Goal: Task Accomplishment & Management: Manage account settings

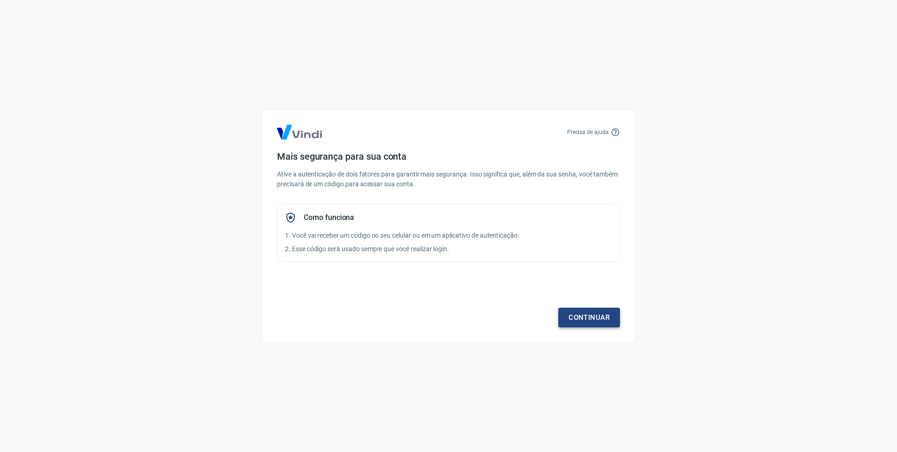
click at [603, 317] on link "Continuar" at bounding box center [589, 318] width 62 height 20
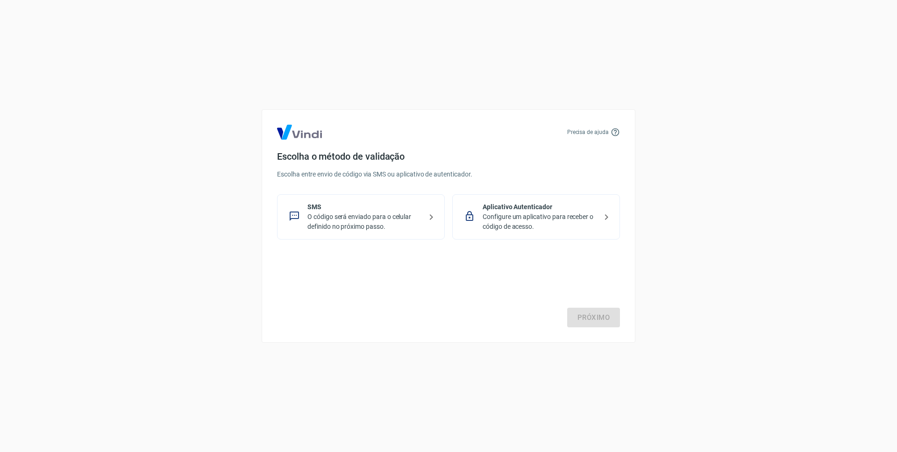
click at [387, 219] on p "O código será enviado para o celular definido no próximo passo." at bounding box center [364, 222] width 114 height 20
click at [606, 323] on link "Próximo" at bounding box center [593, 318] width 53 height 20
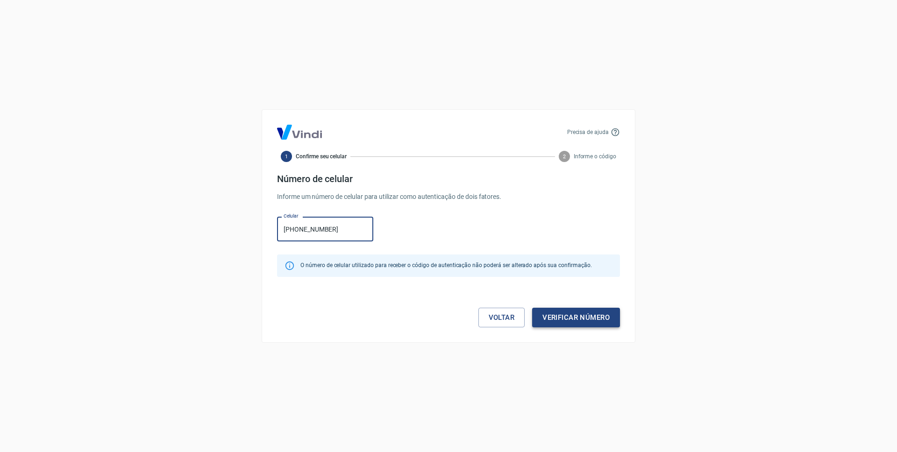
type input "(92) 98140-6464"
click at [590, 323] on button "Verificar número" at bounding box center [576, 318] width 88 height 20
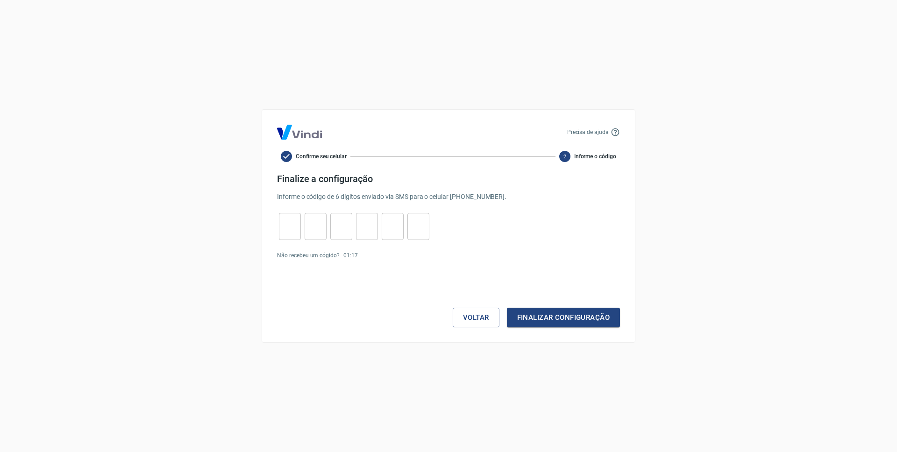
click at [329, 213] on form "Finalize a configuração Informe o código de 6 dígitos enviado via SMS para o ce…" at bounding box center [448, 250] width 343 height 154
click at [296, 236] on div "​" at bounding box center [290, 226] width 22 height 27
type input "8"
type input "1"
type input "4"
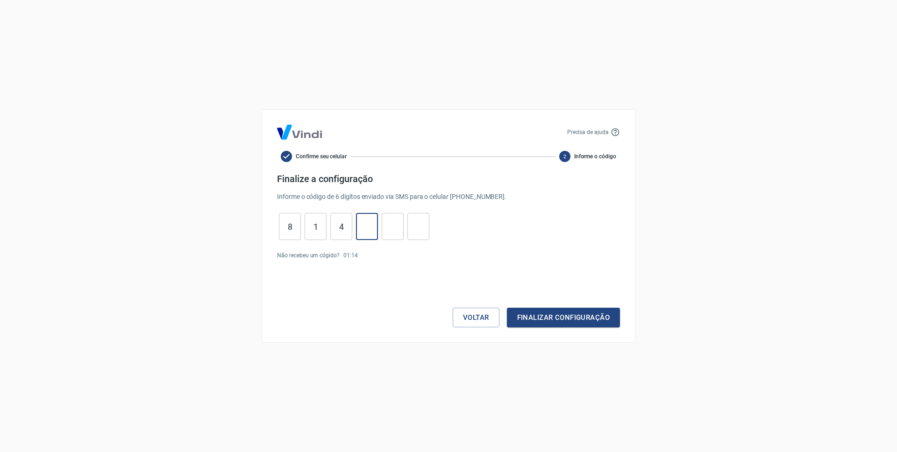
type input "8"
type input "5"
click at [520, 318] on button "Finalizar configuração" at bounding box center [563, 318] width 113 height 20
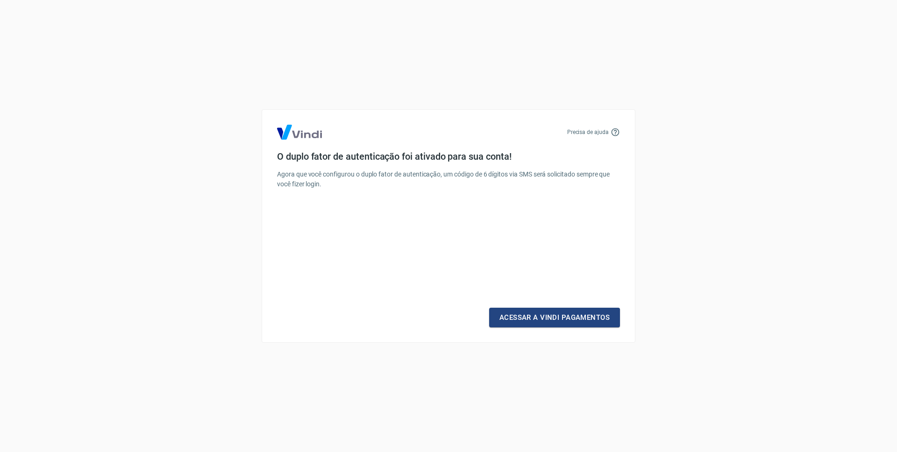
click at [521, 318] on link "Acessar a Vindi Pagamentos" at bounding box center [554, 318] width 131 height 20
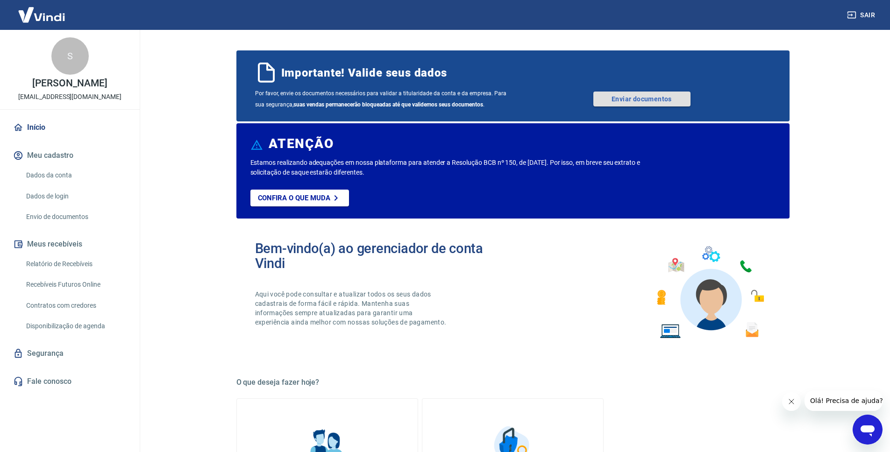
click at [618, 102] on link "Enviar documentos" at bounding box center [641, 99] width 97 height 15
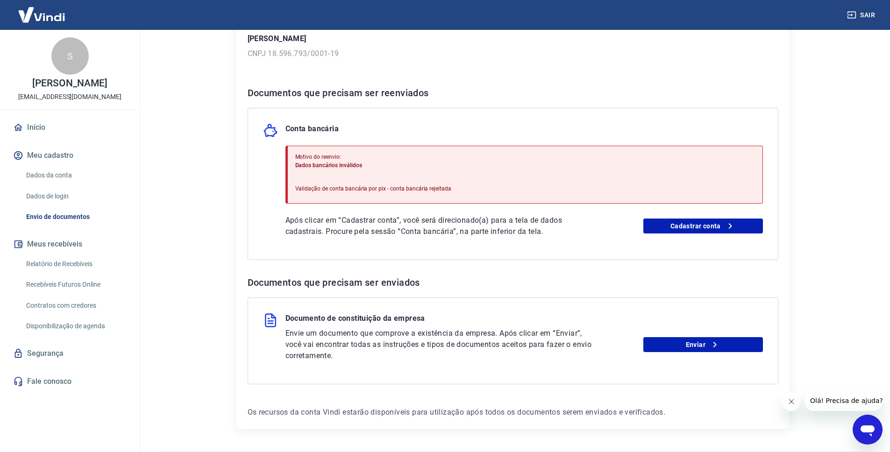
scroll to position [148, 0]
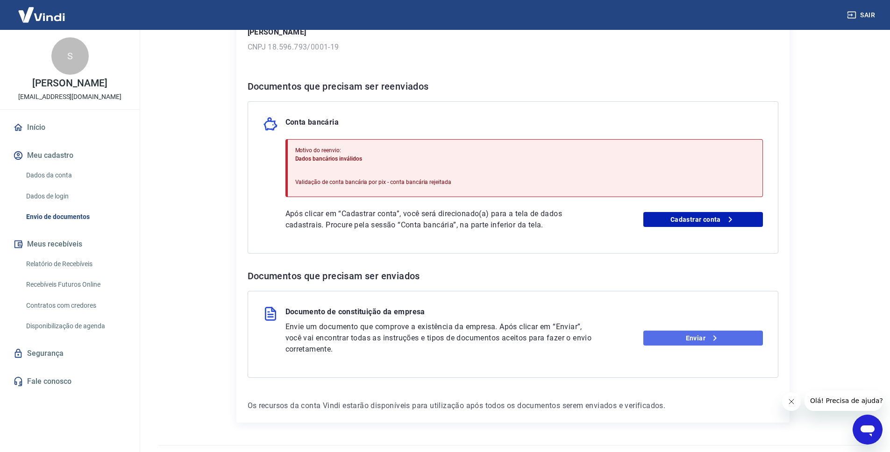
click at [708, 337] on link "Enviar" at bounding box center [703, 338] width 120 height 15
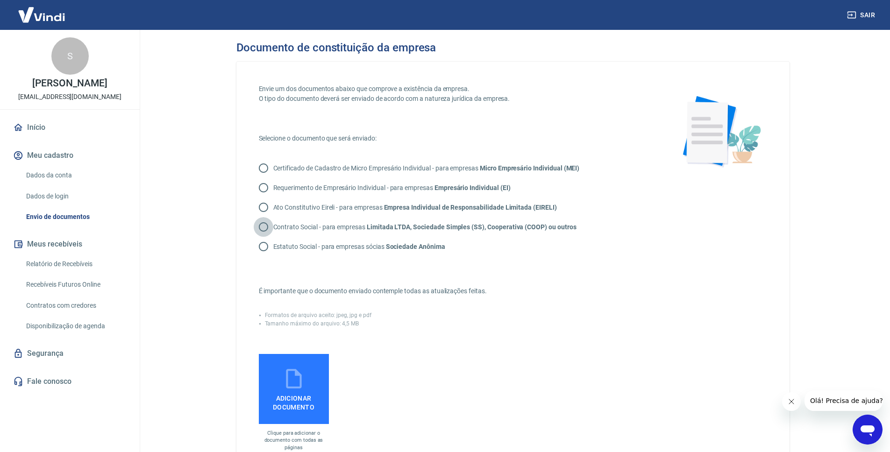
click at [266, 227] on input "Contrato Social - para empresas Limitada LTDA, Sociedade Simples (SS), Cooperat…" at bounding box center [264, 227] width 20 height 20
radio input "true"
click at [500, 251] on div "Certificado de Cadastro de Micro Empresário Individual - para empresas Micro Em…" at bounding box center [455, 207] width 392 height 98
click at [43, 128] on link "Início" at bounding box center [69, 127] width 117 height 21
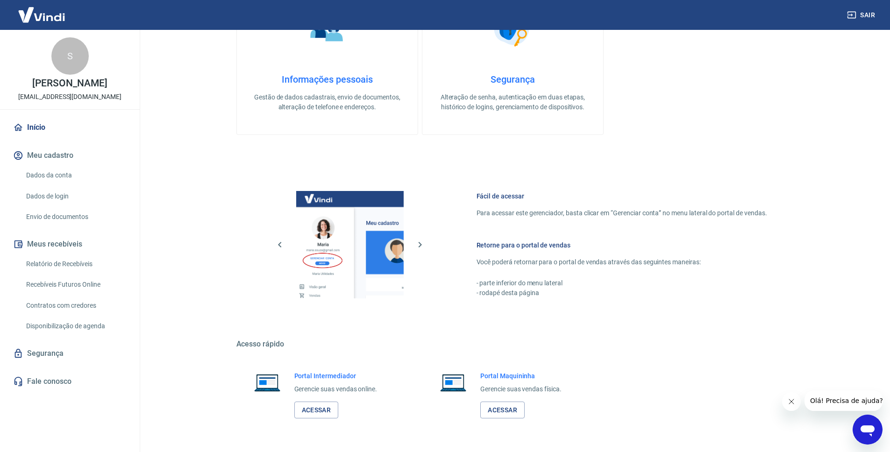
scroll to position [446, 0]
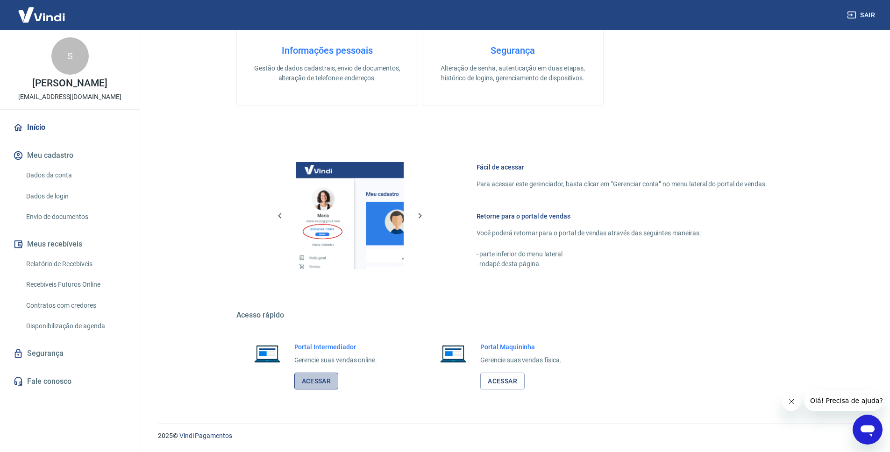
click at [318, 377] on link "Acessar" at bounding box center [316, 381] width 44 height 17
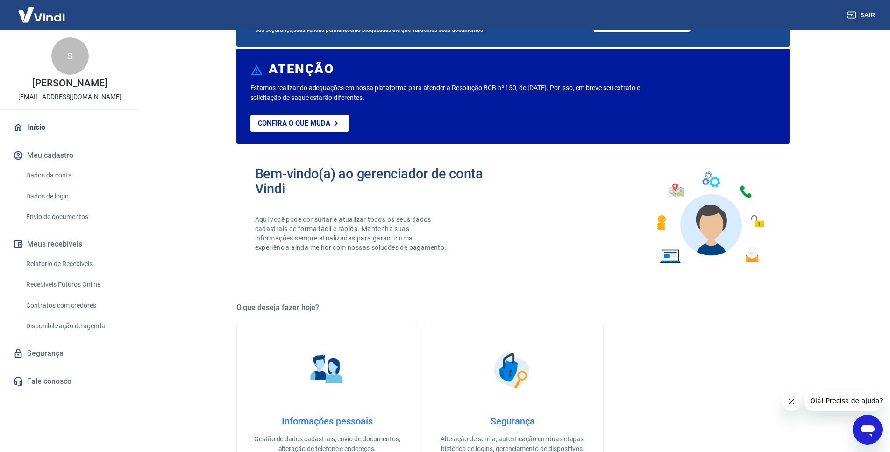
scroll to position [0, 0]
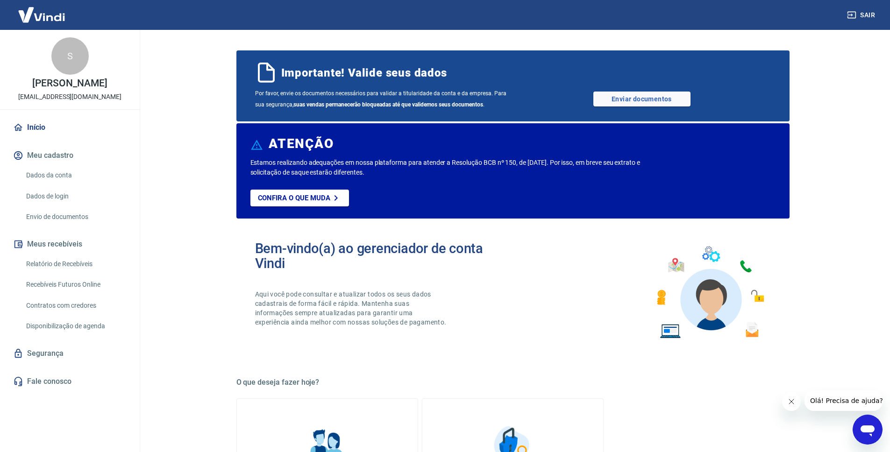
click at [646, 91] on div "Por favor, envie os documentos necessários para validar a titularidade da conta…" at bounding box center [513, 99] width 516 height 22
click at [643, 99] on link "Enviar documentos" at bounding box center [641, 99] width 97 height 15
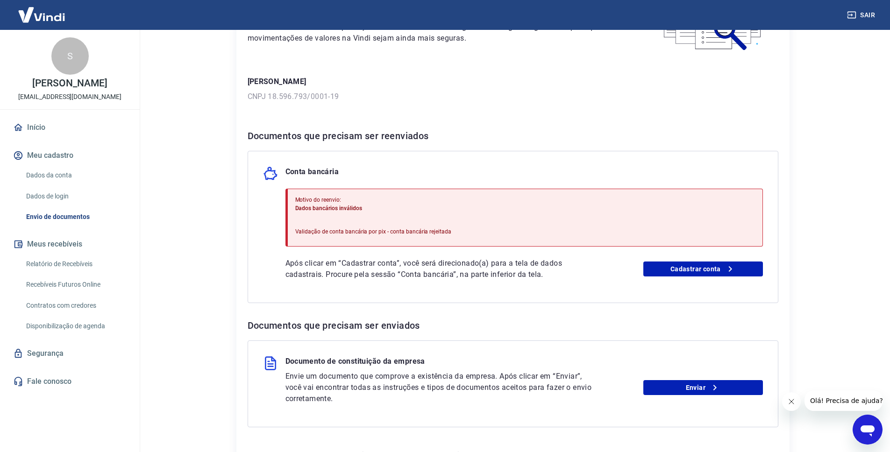
scroll to position [170, 0]
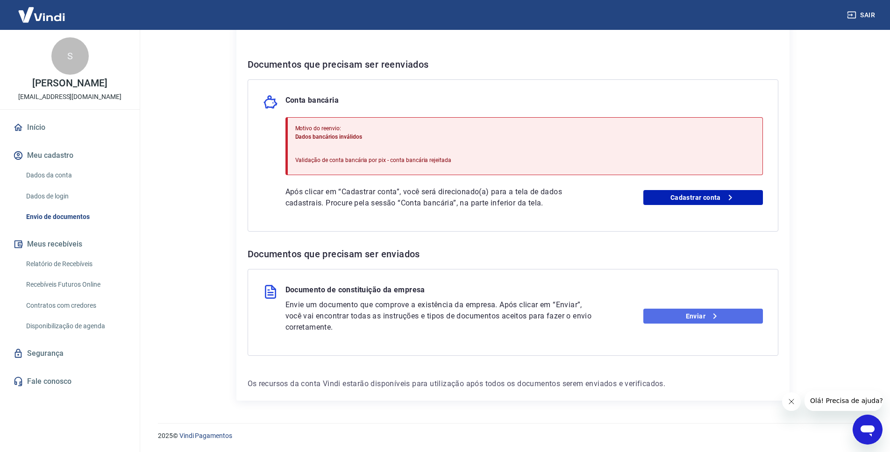
click at [691, 321] on link "Enviar" at bounding box center [703, 316] width 120 height 15
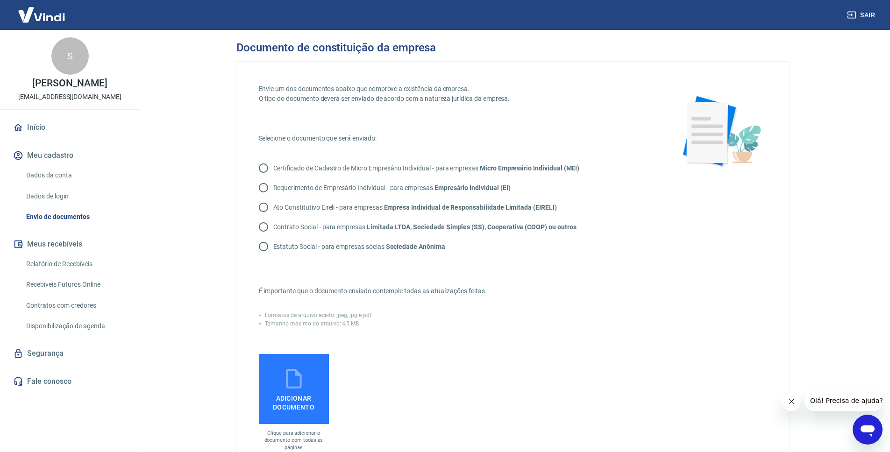
click at [264, 220] on input "Contrato Social - para empresas Limitada LTDA, Sociedade Simples (SS), Cooperat…" at bounding box center [264, 227] width 20 height 20
radio input "true"
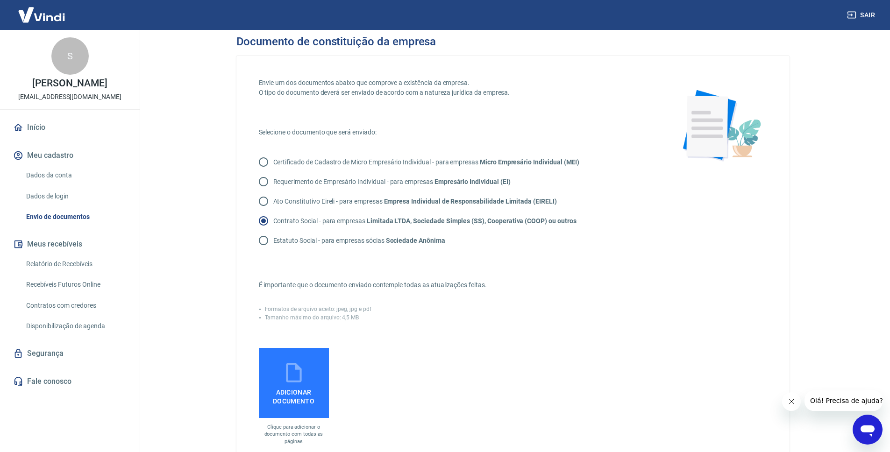
scroll to position [77, 0]
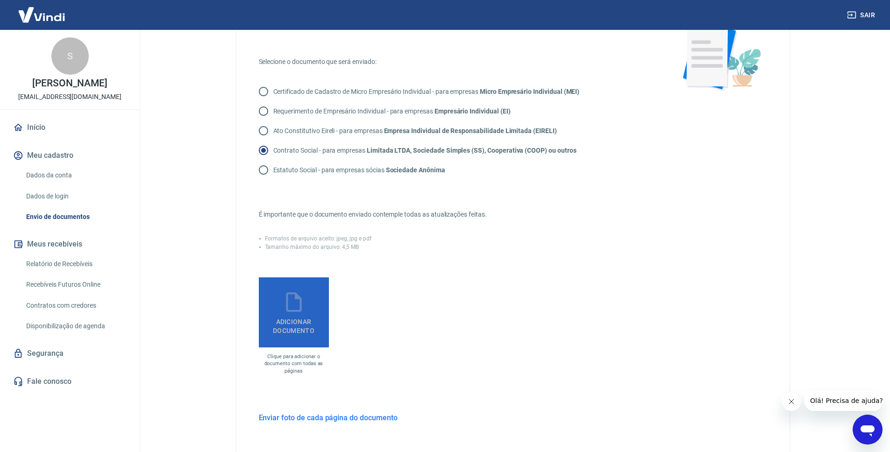
click at [297, 302] on icon at bounding box center [293, 302] width 23 height 23
click at [0, 0] on input "Adicionar documento" at bounding box center [0, 0] width 0 height 0
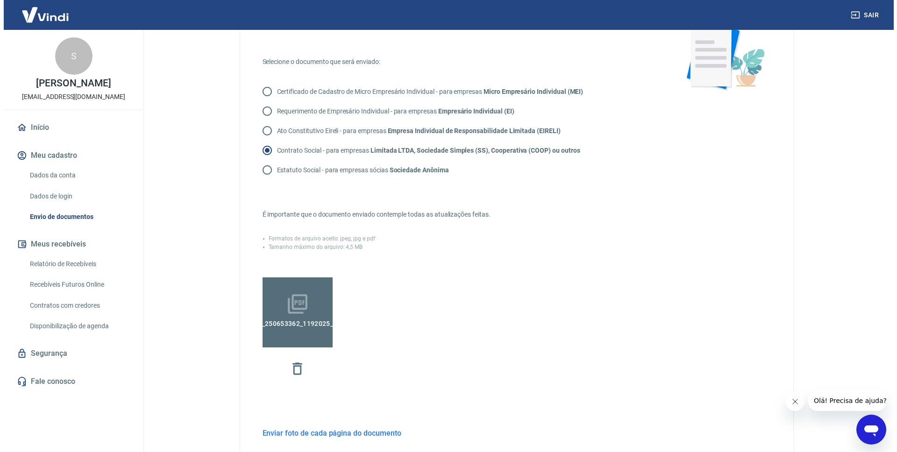
scroll to position [196, 0]
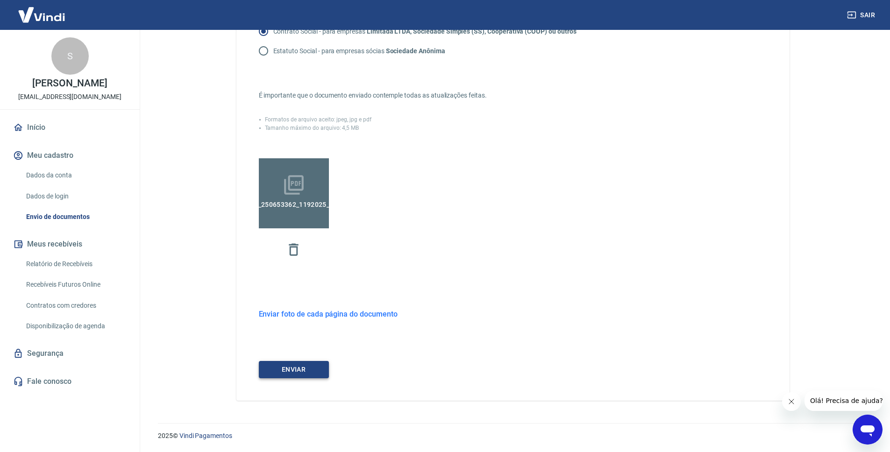
click at [310, 367] on button "ENVIAR" at bounding box center [294, 369] width 70 height 17
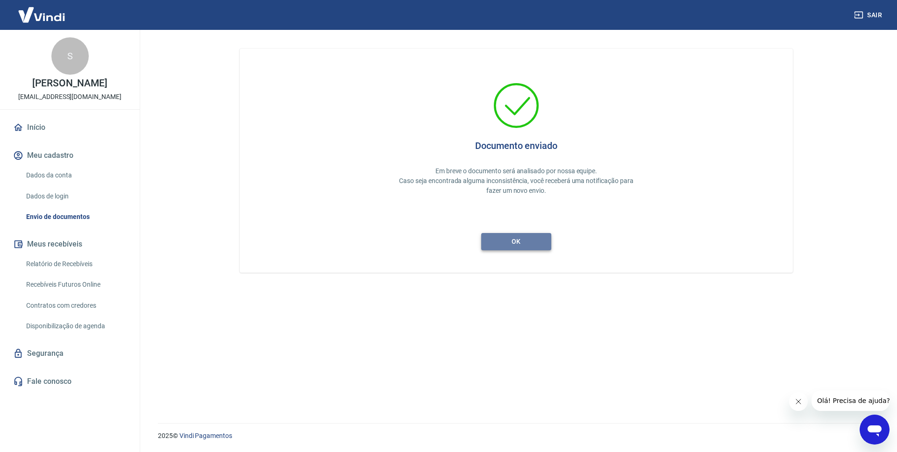
click at [547, 249] on button "ok" at bounding box center [516, 241] width 70 height 17
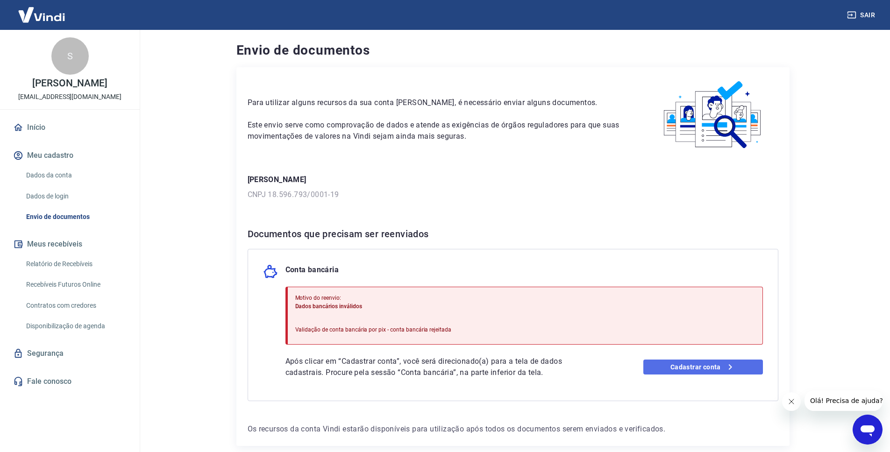
click at [706, 365] on link "Cadastrar conta" at bounding box center [703, 367] width 120 height 15
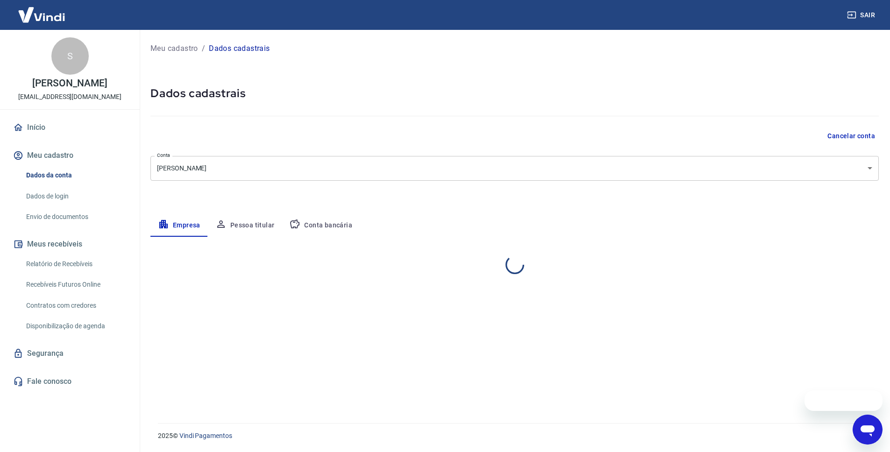
select select "SC"
select select "business"
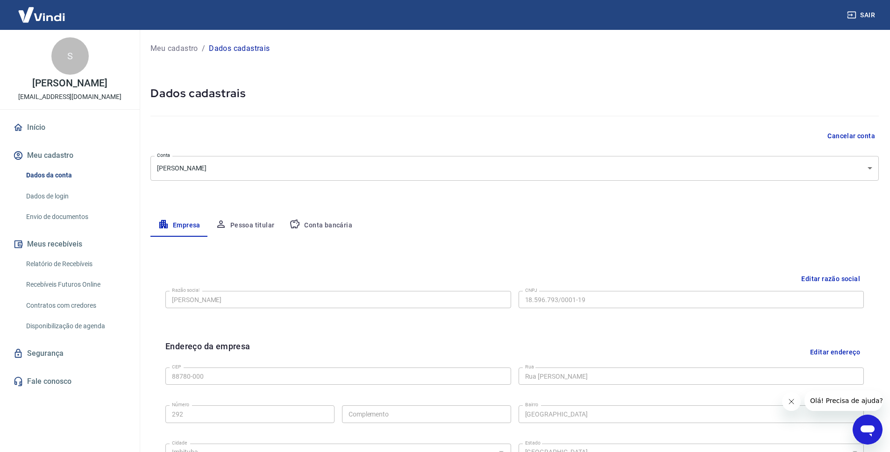
click at [251, 227] on button "Pessoa titular" at bounding box center [245, 225] width 74 height 22
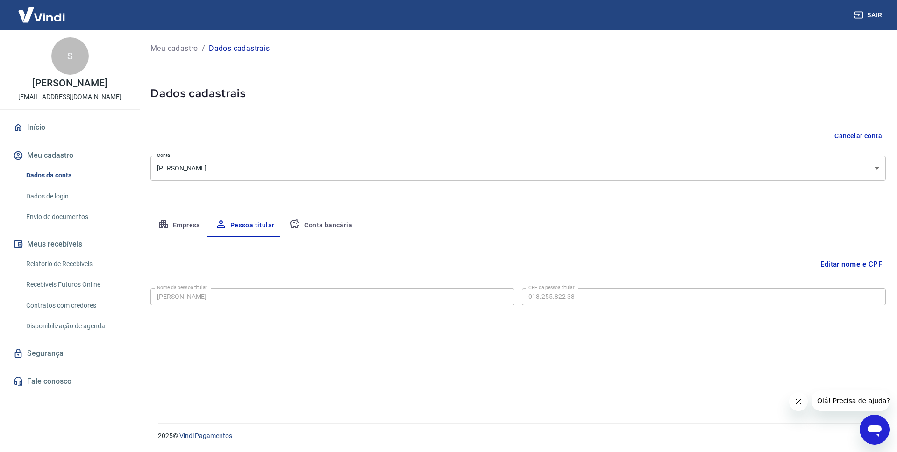
click at [187, 223] on button "Empresa" at bounding box center [178, 225] width 57 height 22
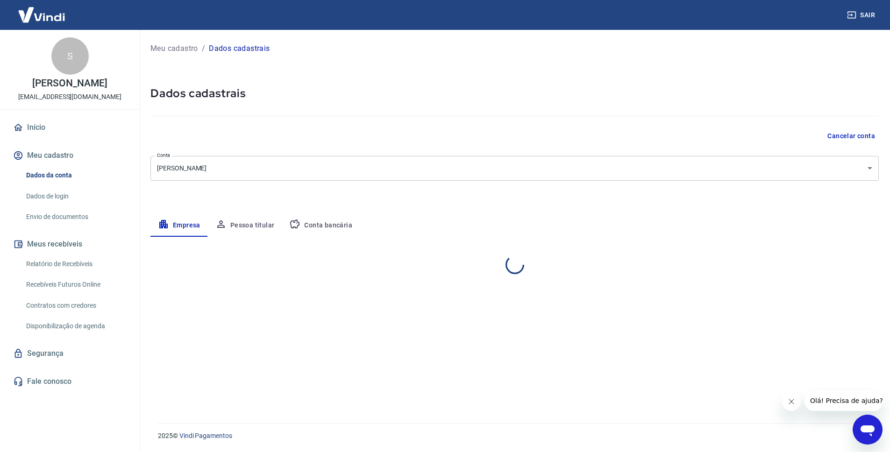
select select "SC"
select select "business"
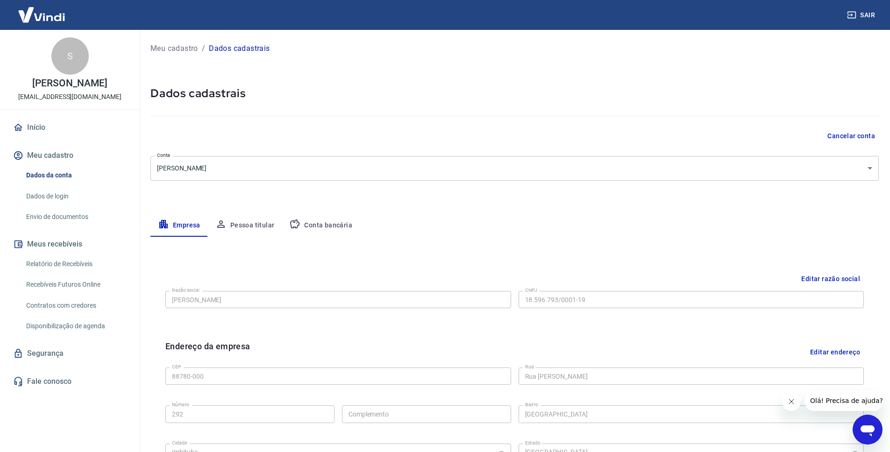
click at [846, 277] on button "Editar razão social" at bounding box center [830, 278] width 66 height 17
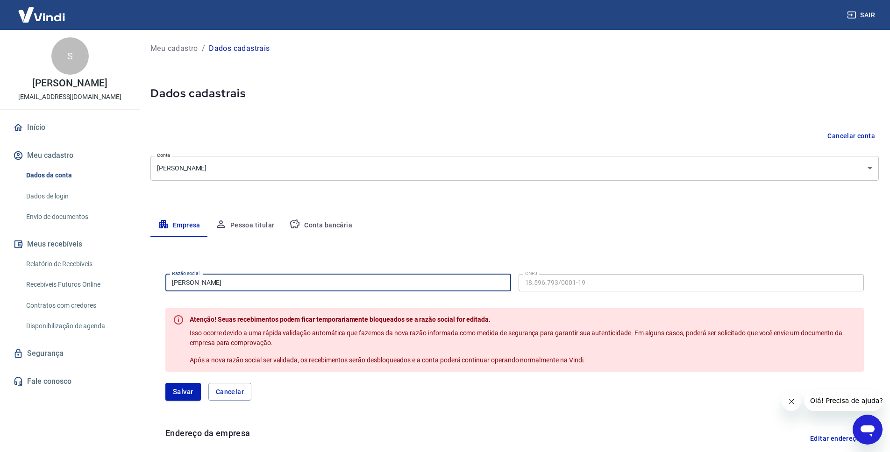
click at [206, 285] on input "[PERSON_NAME]" at bounding box center [338, 282] width 346 height 17
paste input ". LIMA DA SILVA LTDA"
type input "S. LIMA DA SILVA LTDA"
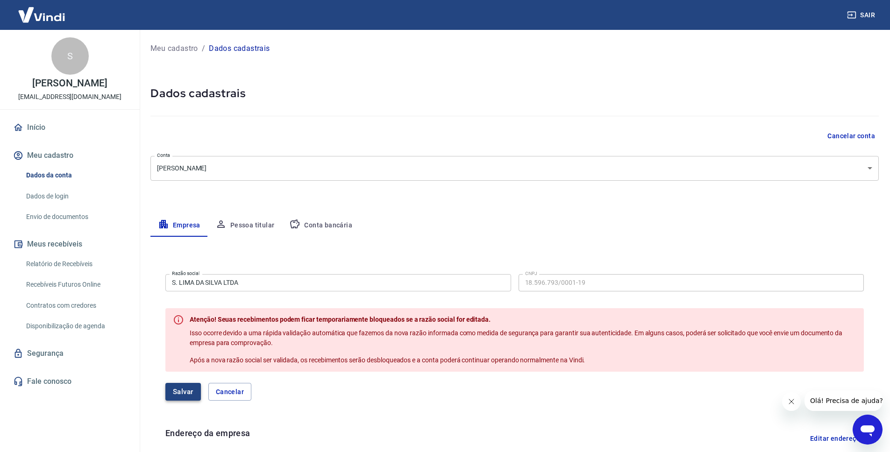
click at [170, 393] on button "Salvar" at bounding box center [183, 392] width 36 height 18
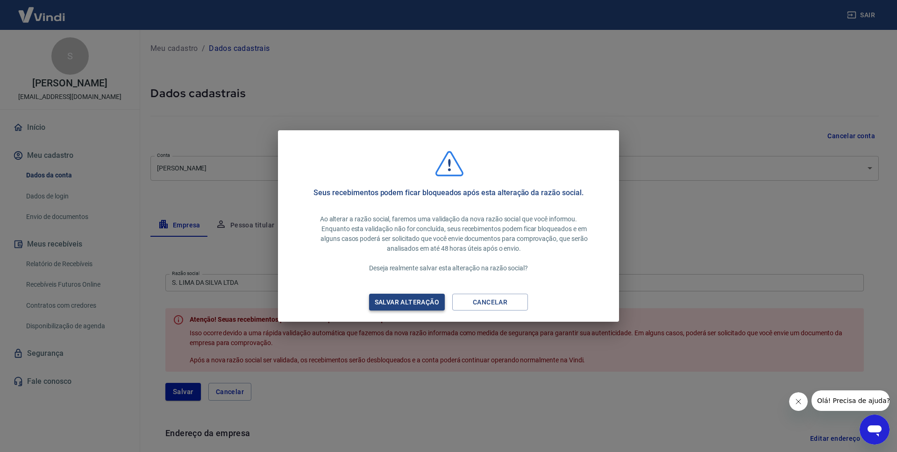
click at [401, 303] on div "Salvar alteração" at bounding box center [406, 303] width 87 height 12
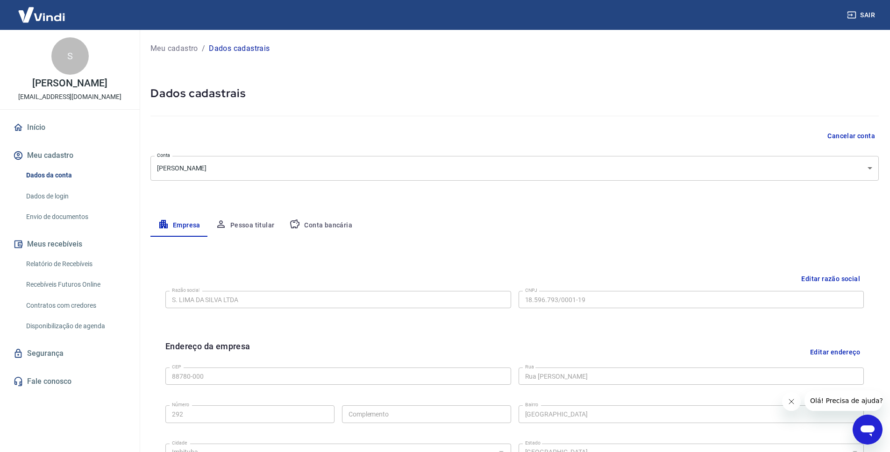
click at [852, 162] on body "Sair S [PERSON_NAME] [EMAIL_ADDRESS][DOMAIN_NAME] Início Meu cadastro Dados da …" at bounding box center [445, 226] width 890 height 452
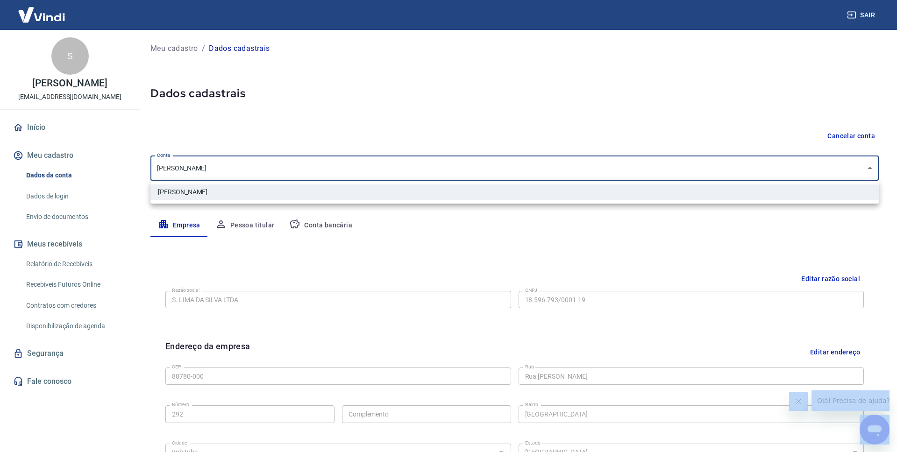
click at [852, 162] on div at bounding box center [448, 226] width 897 height 452
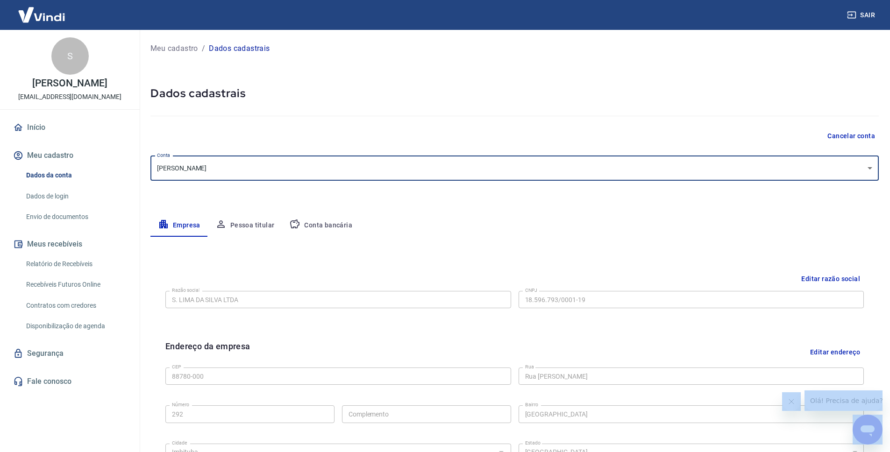
scroll to position [118, 0]
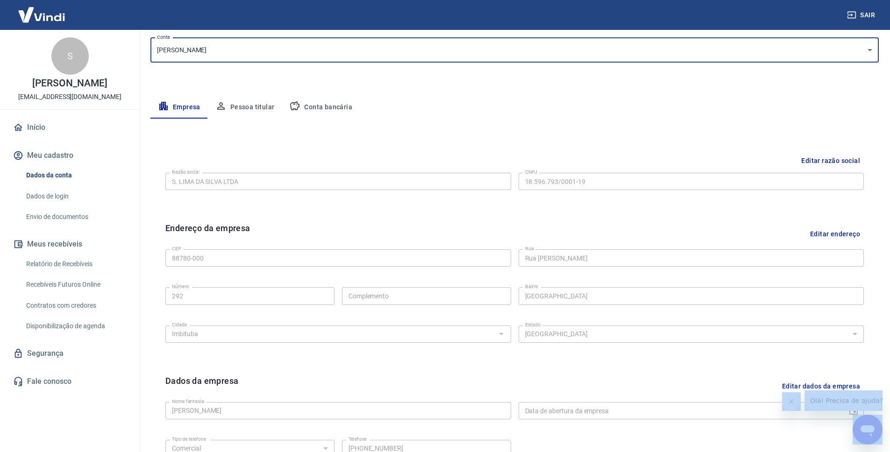
click at [840, 157] on button "Editar razão social" at bounding box center [830, 160] width 66 height 17
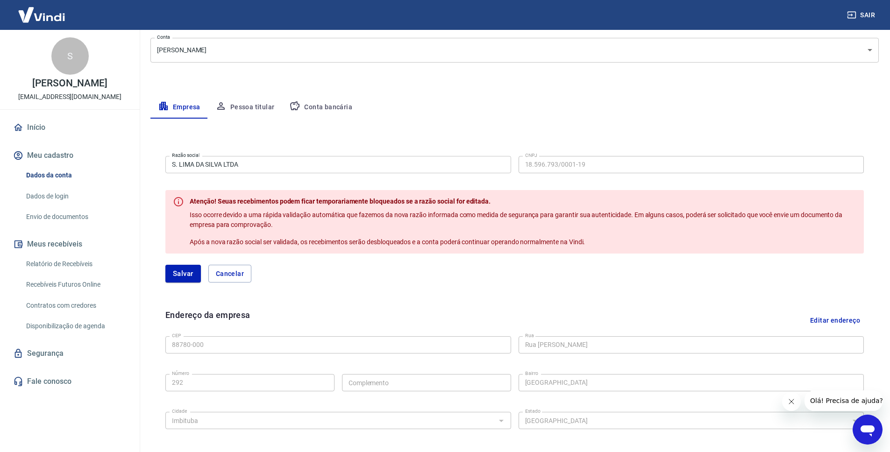
click at [272, 228] on span "Isso ocorre devido a uma rápida validação automática que fazemos da nova razão …" at bounding box center [517, 219] width 654 height 17
click at [240, 275] on button "Cancelar" at bounding box center [229, 274] width 43 height 18
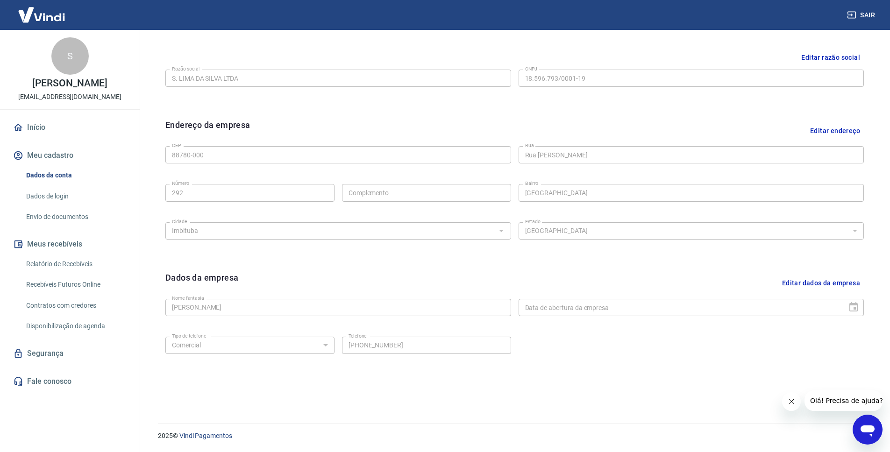
scroll to position [221, 0]
click at [827, 288] on button "Editar dados da empresa" at bounding box center [820, 284] width 85 height 24
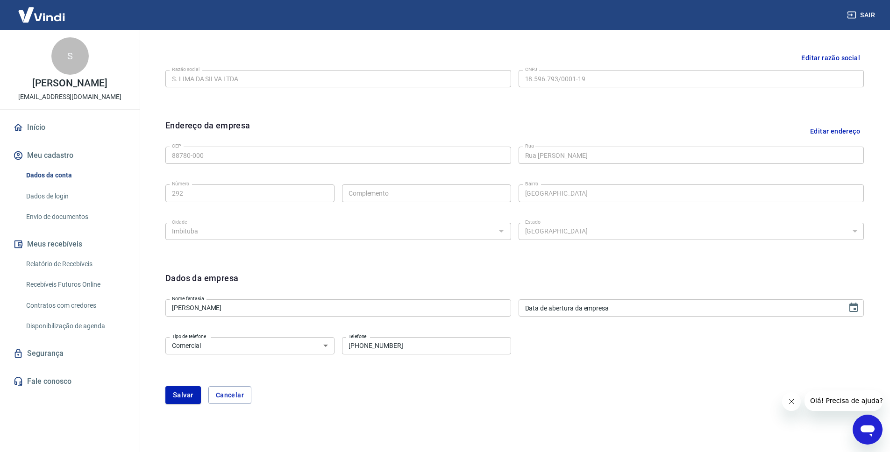
click at [253, 309] on input "[PERSON_NAME]" at bounding box center [338, 307] width 346 height 17
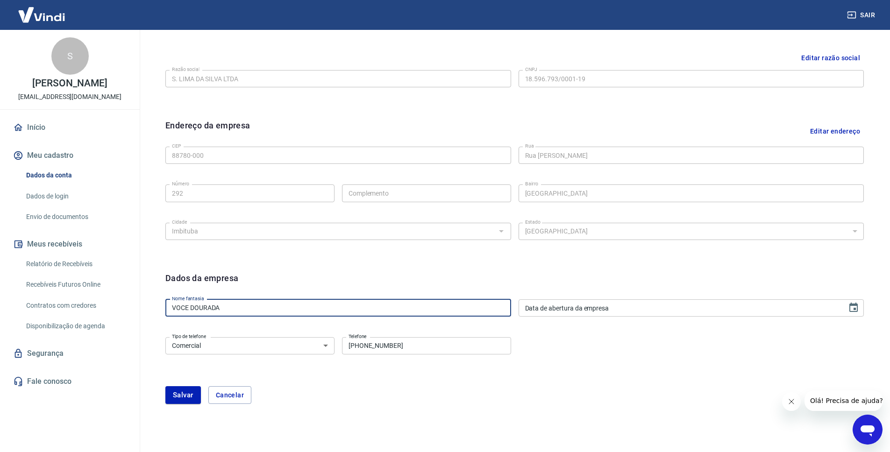
type input "VOCE DOURADA"
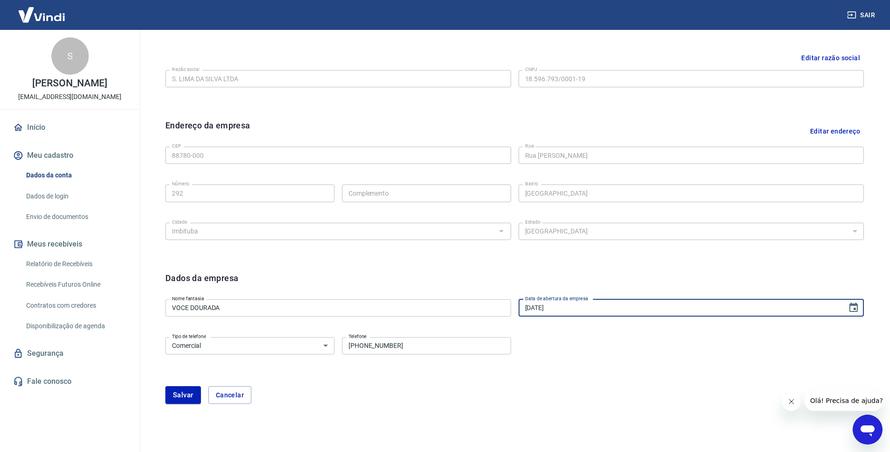
type input "[DATE]"
click at [315, 377] on form "Dados da empresa Nome fantasia VOCE DOURADA Nome fantasia Data de abertura da e…" at bounding box center [514, 338] width 698 height 132
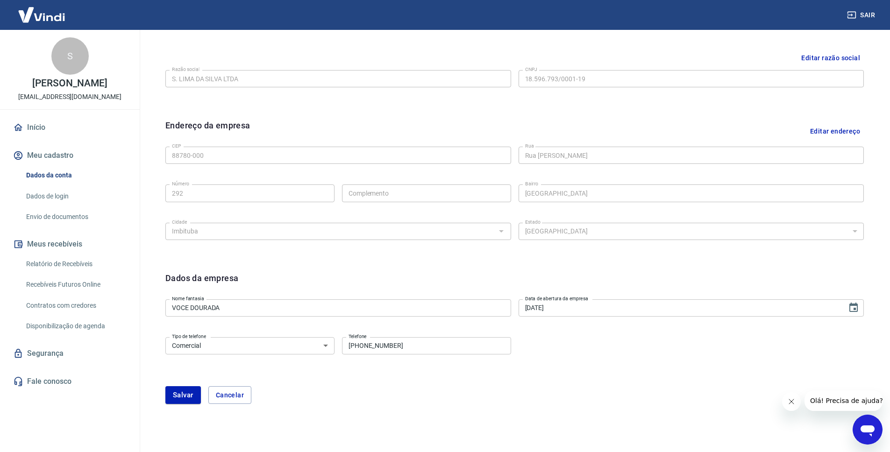
click at [383, 347] on input "[PHONE_NUMBER]" at bounding box center [426, 345] width 169 height 17
paste input "489-7188"
type input "[PHONE_NUMBER]"
click at [348, 370] on div "Tipo de telefone Residencial Comercial Tipo de telefone Telefone [PHONE_NUMBER]…" at bounding box center [514, 353] width 698 height 38
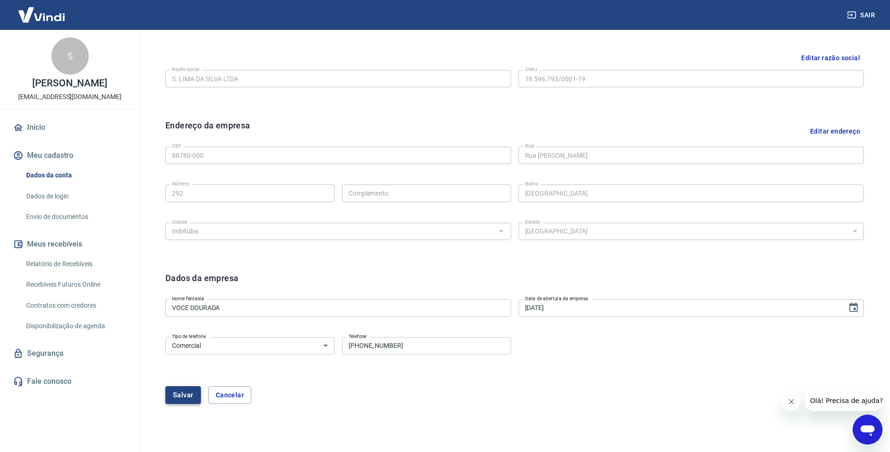
click at [188, 395] on button "Salvar" at bounding box center [183, 395] width 36 height 18
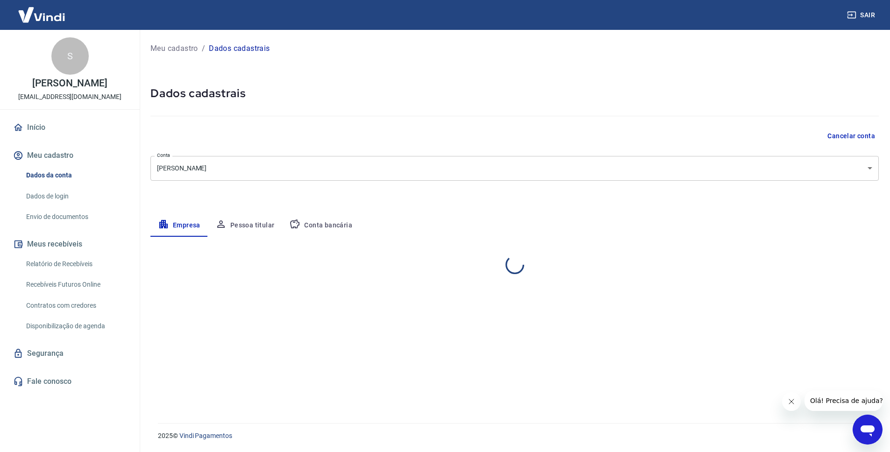
select select "SC"
select select "business"
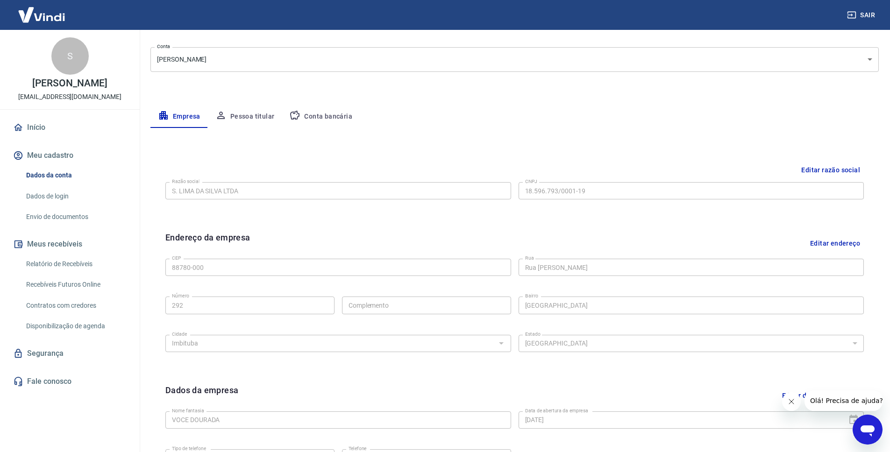
scroll to position [70, 0]
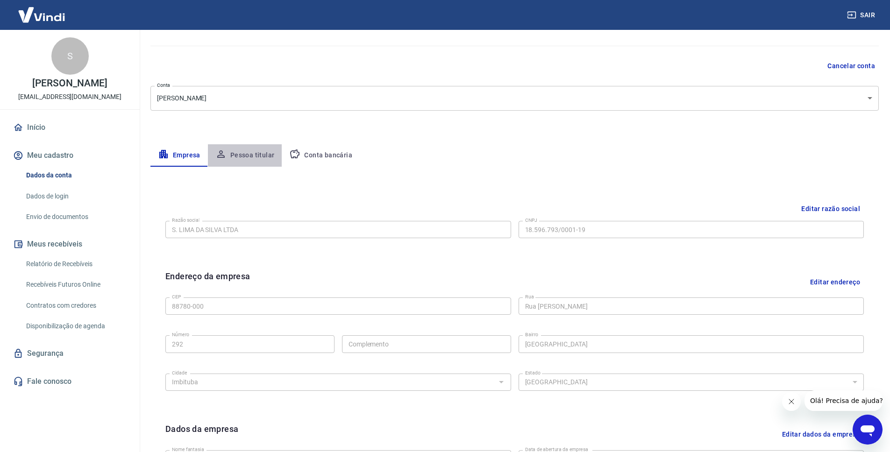
click at [249, 153] on button "Pessoa titular" at bounding box center [245, 155] width 74 height 22
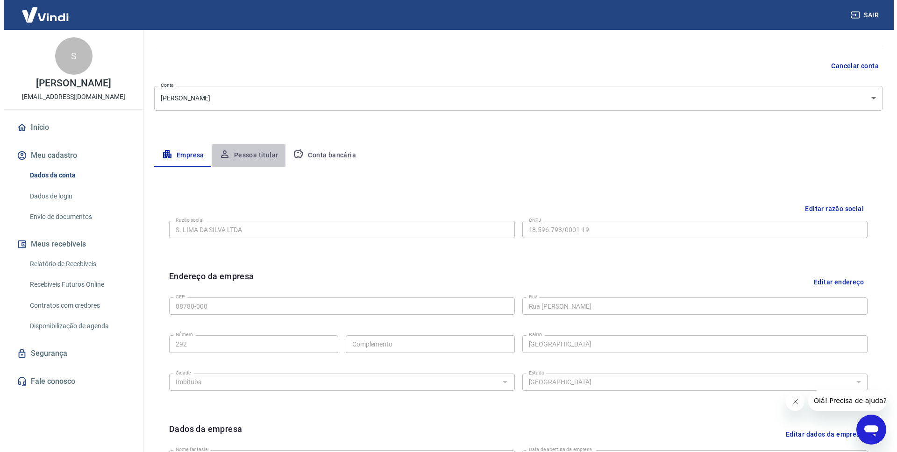
scroll to position [0, 0]
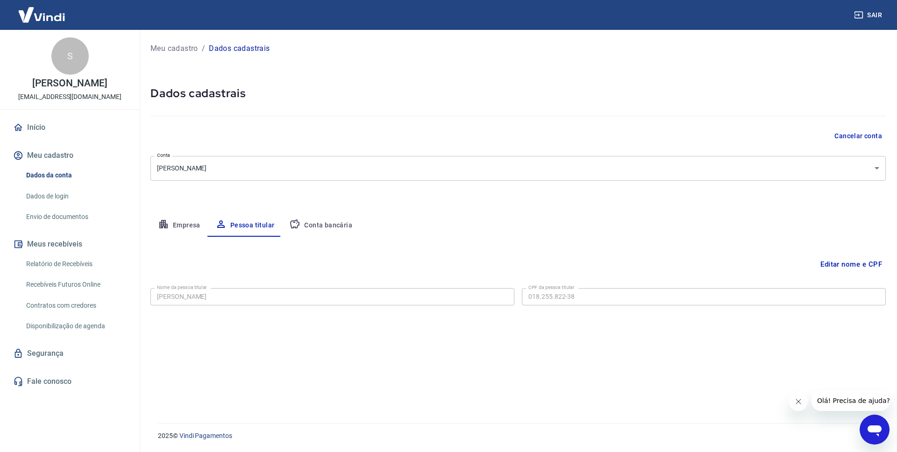
click at [324, 224] on button "Conta bancária" at bounding box center [321, 225] width 78 height 22
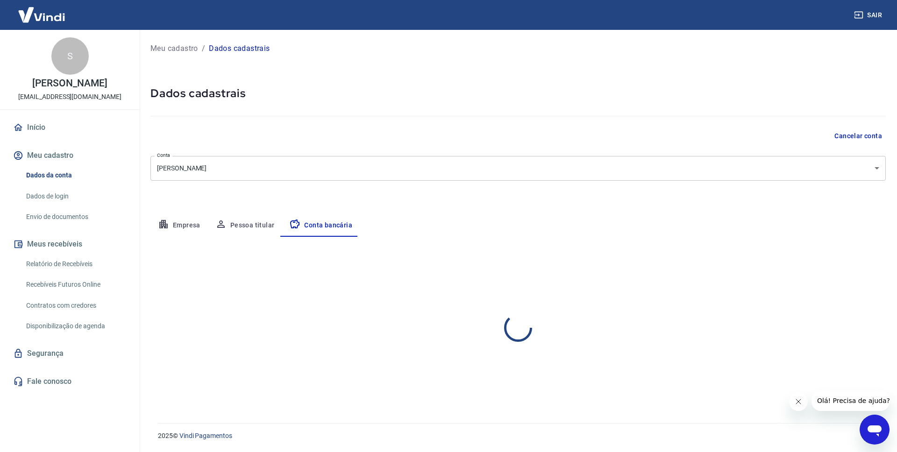
select select "1"
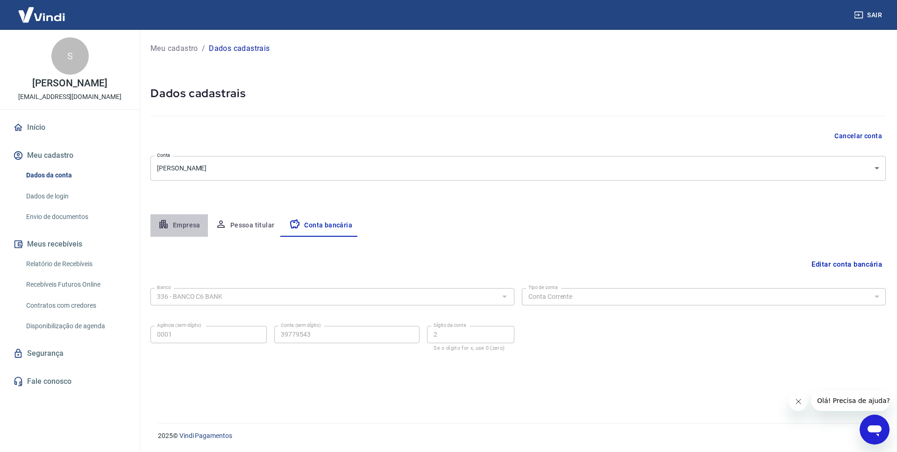
click at [193, 225] on button "Empresa" at bounding box center [178, 225] width 57 height 22
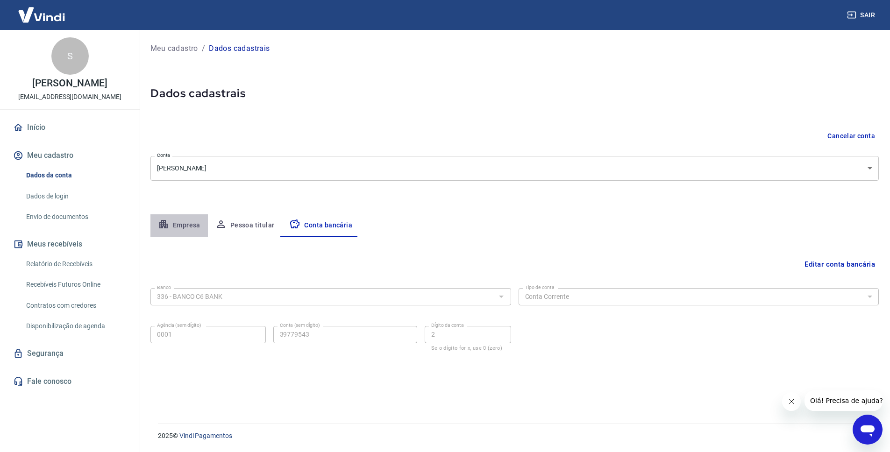
select select "SC"
select select "business"
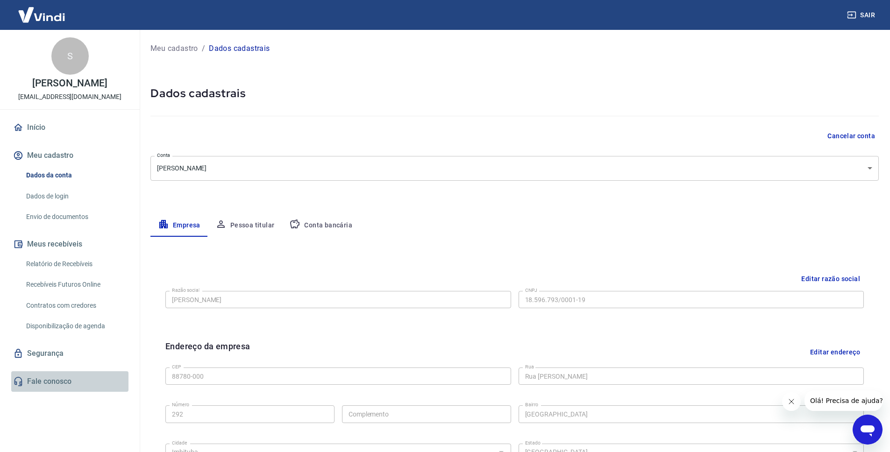
click at [34, 384] on link "Fale conosco" at bounding box center [69, 381] width 117 height 21
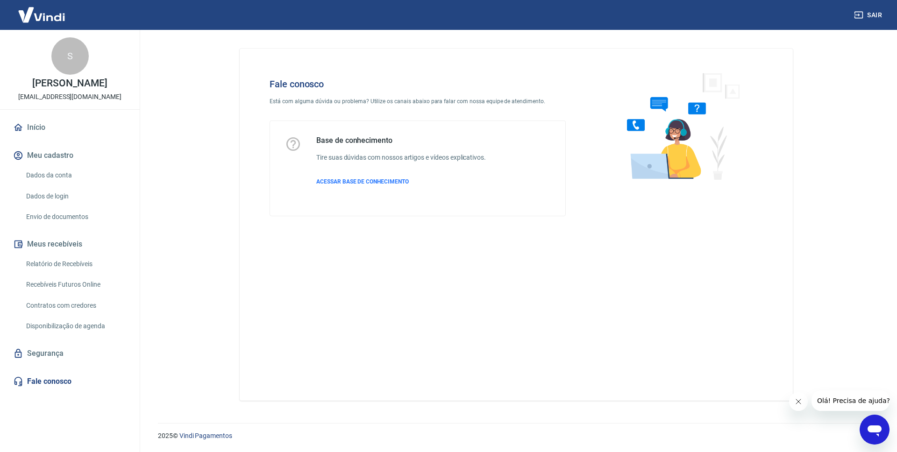
click at [881, 432] on icon "Abrir janela de mensagens" at bounding box center [874, 429] width 17 height 17
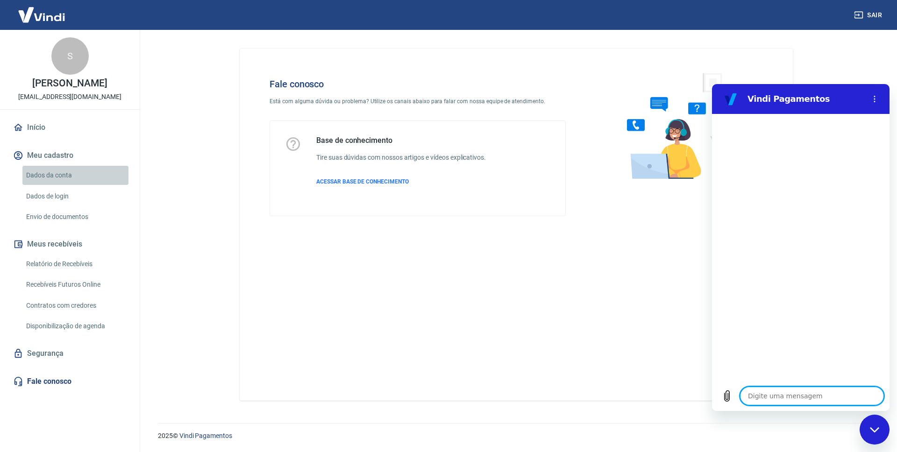
click at [53, 168] on link "Dados da conta" at bounding box center [75, 175] width 106 height 19
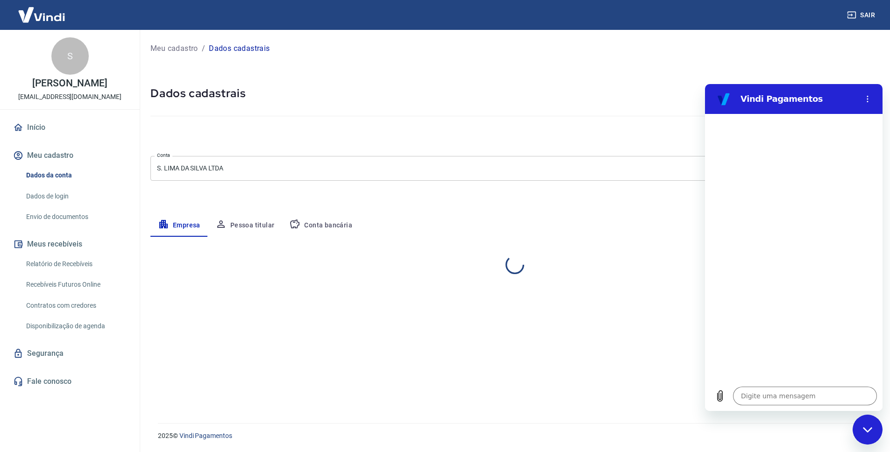
select select "SC"
select select "business"
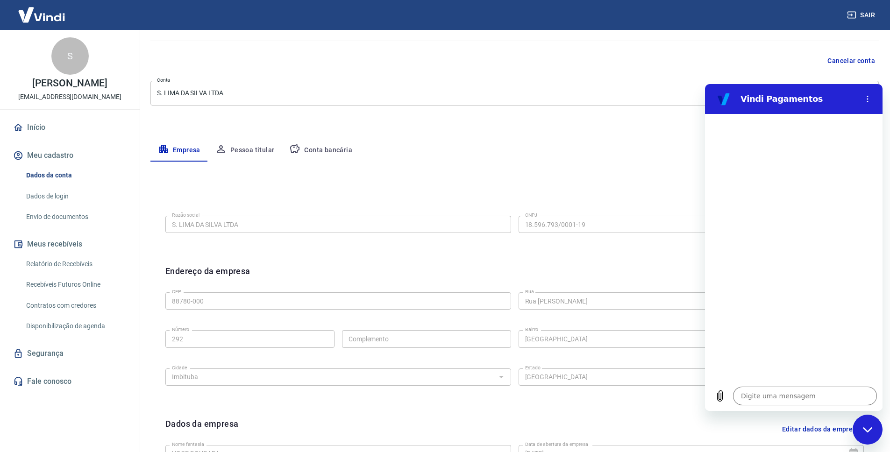
scroll to position [106, 0]
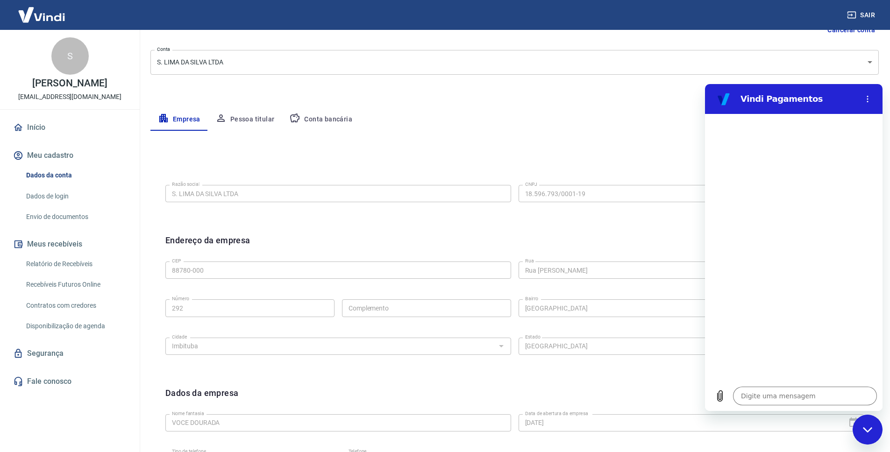
type textarea "x"
click at [793, 395] on textarea at bounding box center [805, 396] width 144 height 19
type textarea "P"
type textarea "x"
type textarea "Pr"
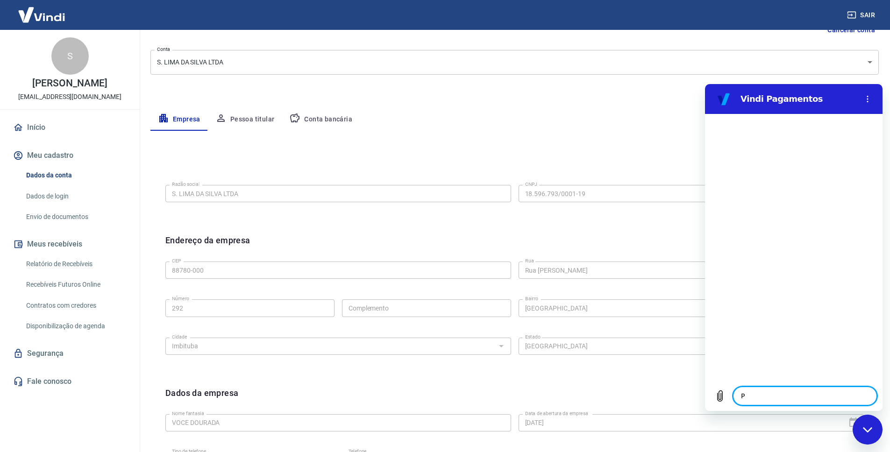
type textarea "x"
type textarea "Pre"
type textarea "x"
type textarea "Prec"
type textarea "x"
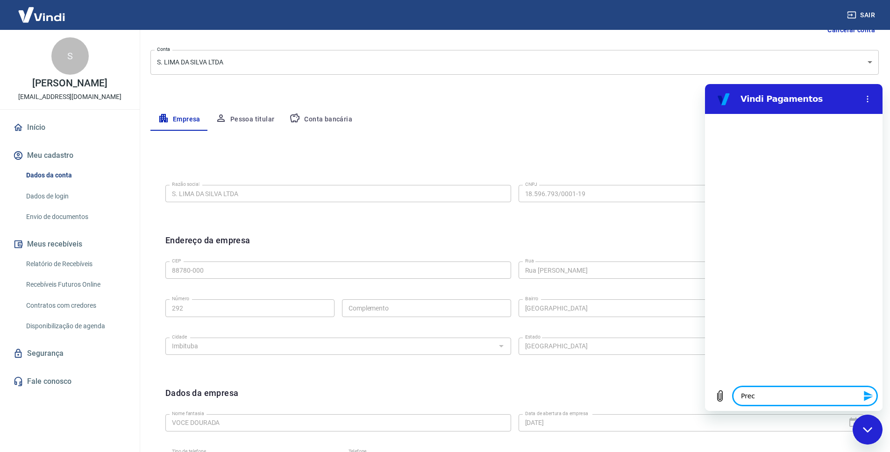
type textarea "Preci"
type textarea "x"
type textarea "Precis"
type textarea "x"
type textarea "Preciso"
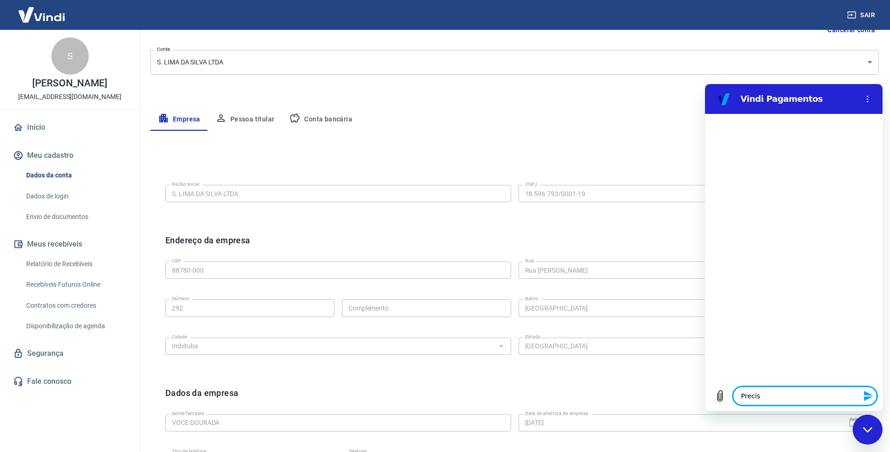
type textarea "x"
type textarea "Preciso"
type textarea "x"
type textarea "Preciso a"
type textarea "x"
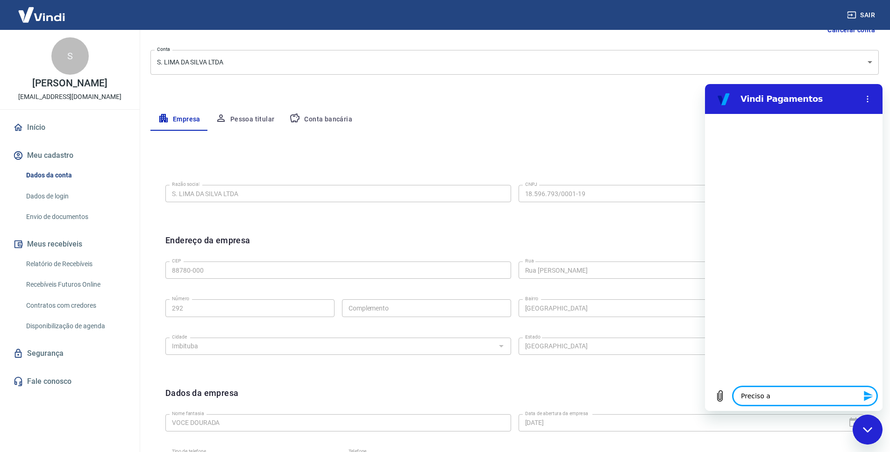
type textarea "Preciso al"
type textarea "x"
type textarea "Preciso alt"
type textarea "x"
type textarea "Preciso alte"
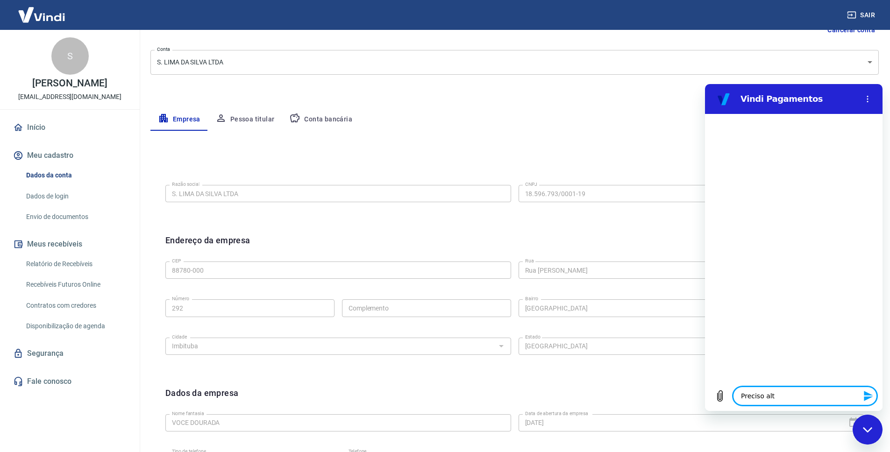
type textarea "x"
type textarea "Preciso alter"
type textarea "x"
type textarea "Preciso altera"
type textarea "x"
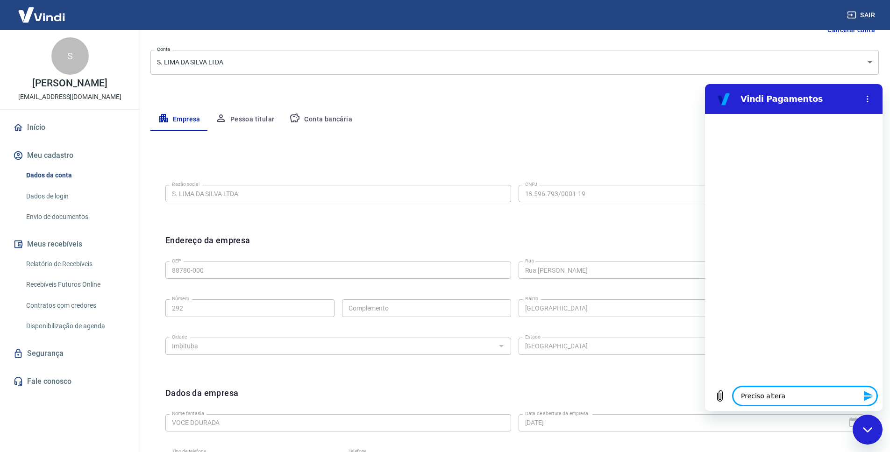
type textarea "Preciso alterar"
type textarea "x"
type textarea "Preciso alterar"
type textarea "x"
type textarea "Preciso alterar o"
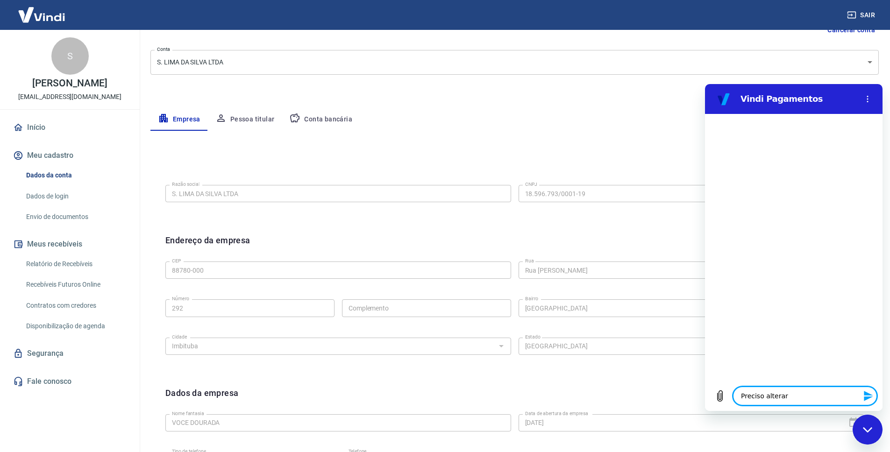
type textarea "x"
type textarea "Preciso alterar o"
type textarea "x"
type textarea "Preciso alterar o C"
type textarea "x"
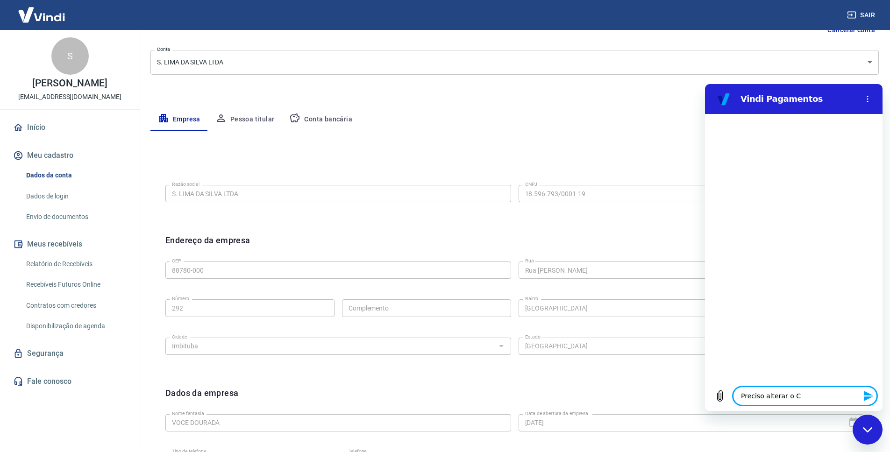
type textarea "Preciso alterar o CN"
type textarea "x"
type textarea "Preciso alterar o CNP"
type textarea "x"
type textarea "Preciso alterar o CNPJ"
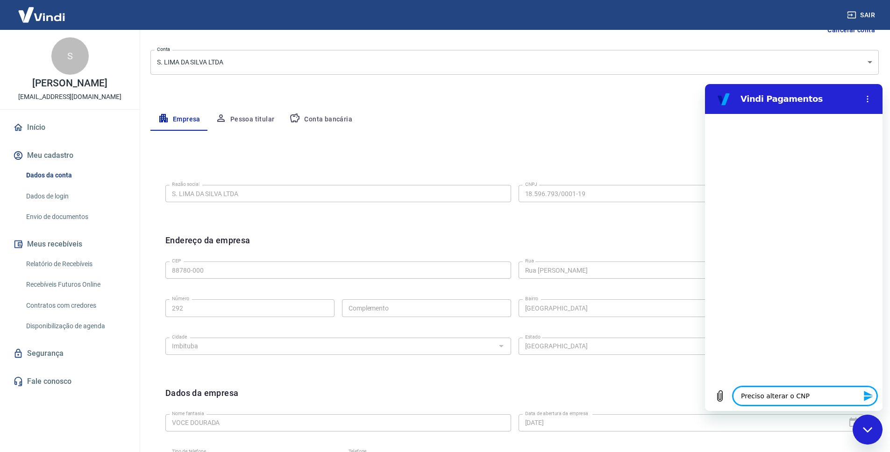
type textarea "x"
type textarea "Preciso alterar o CNPJ"
type textarea "x"
type textarea "Preciso alterar o CNPJ d"
type textarea "x"
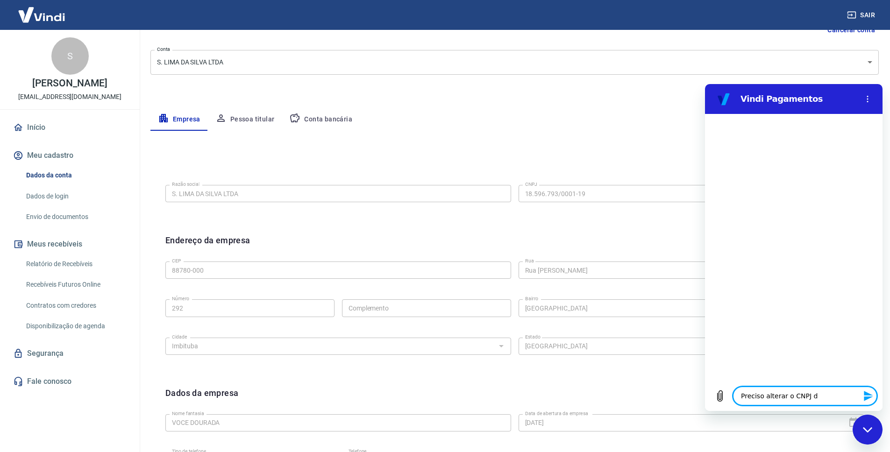
type textarea "Preciso alterar o CNPJ do"
type textarea "x"
type textarea "Preciso alterar o CNPJ do"
type textarea "x"
type textarea "Preciso alterar o CNPJ do c"
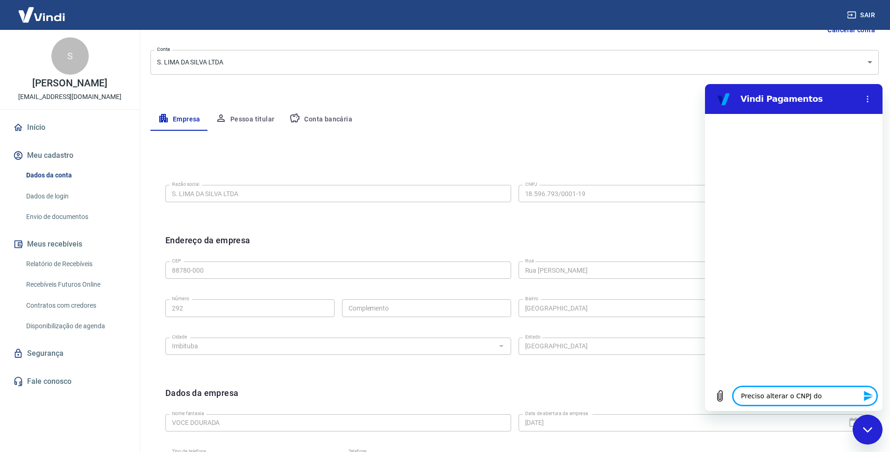
type textarea "x"
type textarea "Preciso alterar o CNPJ do ca"
type textarea "x"
type textarea "Preciso alterar o CNPJ do cad"
type textarea "x"
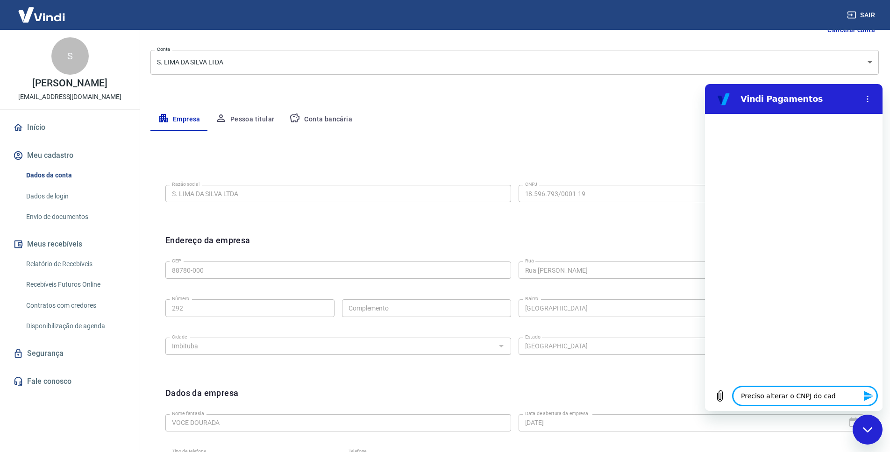
type textarea "Preciso alterar o CNPJ do cada"
type textarea "x"
type textarea "Preciso alterar o CNPJ do cadas"
type textarea "x"
type textarea "Preciso alterar o CNPJ do cadast"
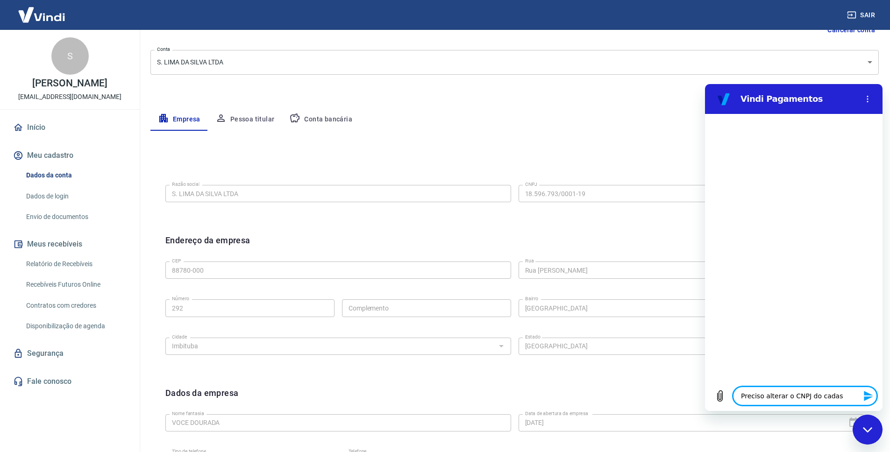
type textarea "x"
type textarea "Preciso alterar o CNPJ do cadastr"
type textarea "x"
type textarea "Preciso alterar o CNPJ do cadastro"
type textarea "x"
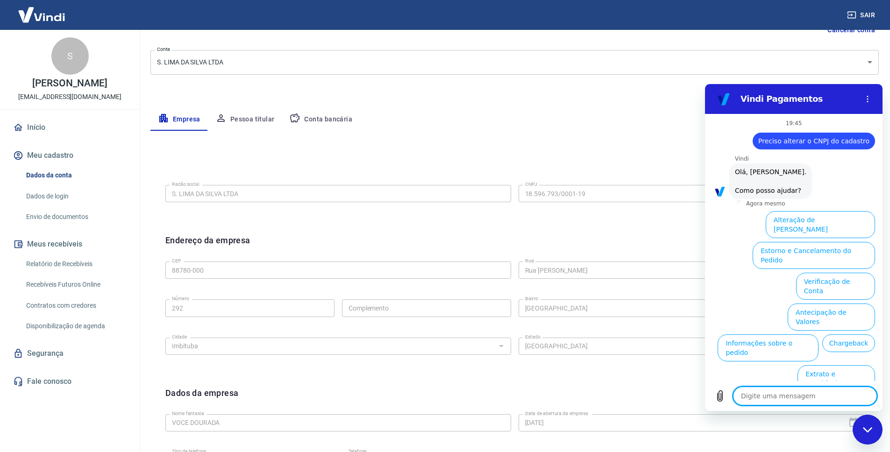
scroll to position [22, 0]
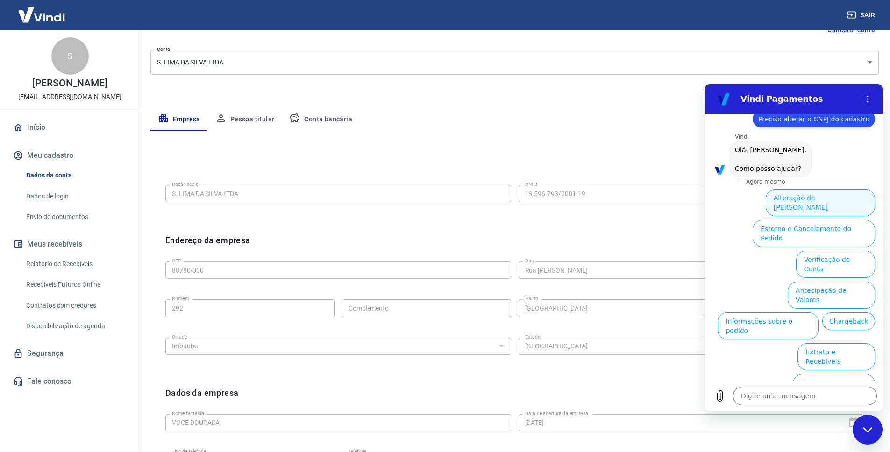
click at [816, 196] on button "Alteração de [PERSON_NAME]" at bounding box center [820, 202] width 109 height 27
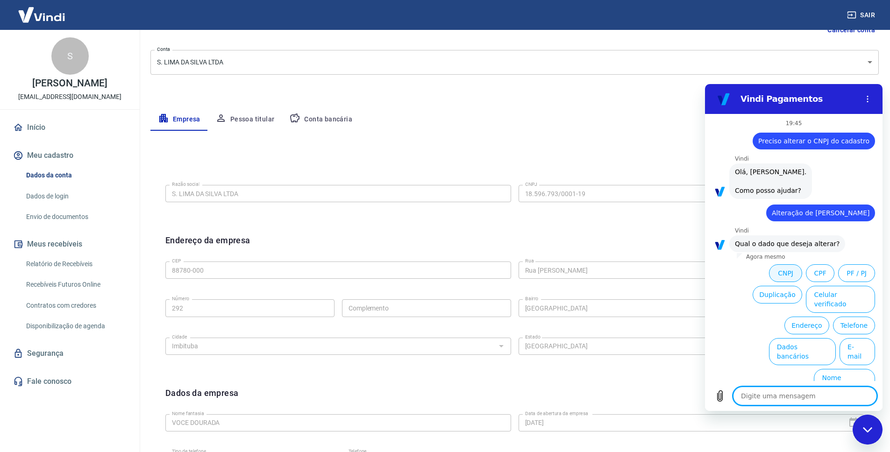
click at [793, 275] on button "CNPJ" at bounding box center [785, 273] width 33 height 18
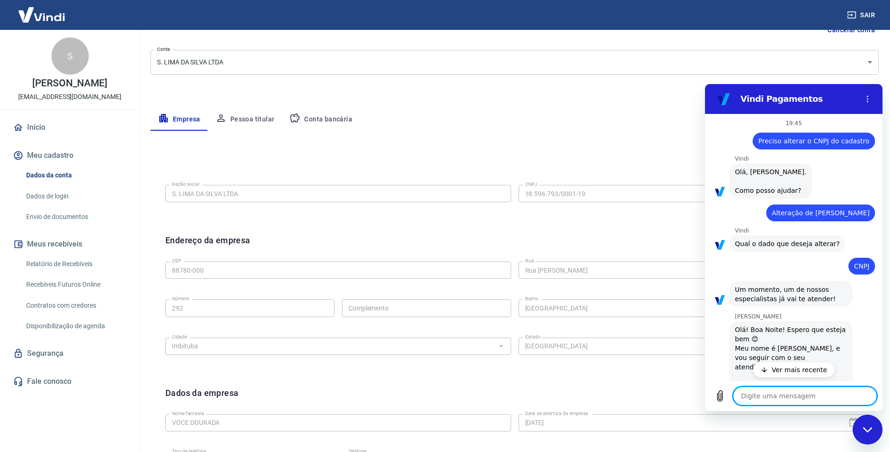
scroll to position [24, 0]
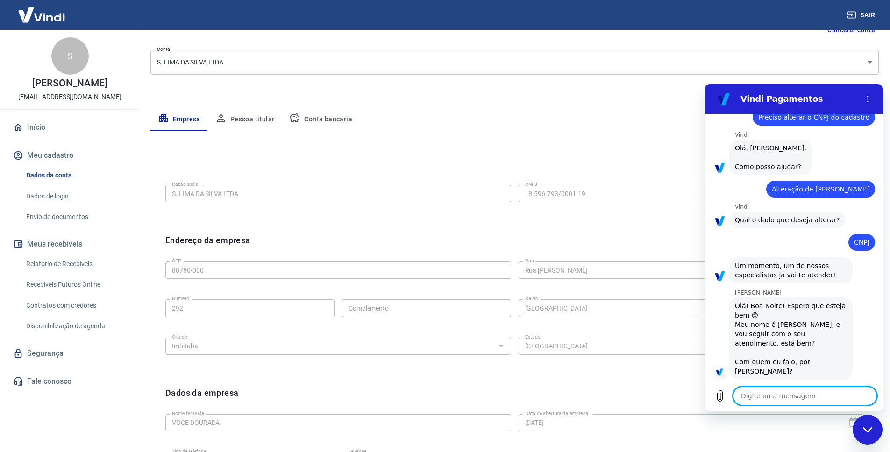
type textarea "x"
click at [787, 400] on textarea at bounding box center [805, 396] width 144 height 19
type textarea "B"
type textarea "x"
type textarea "Bo"
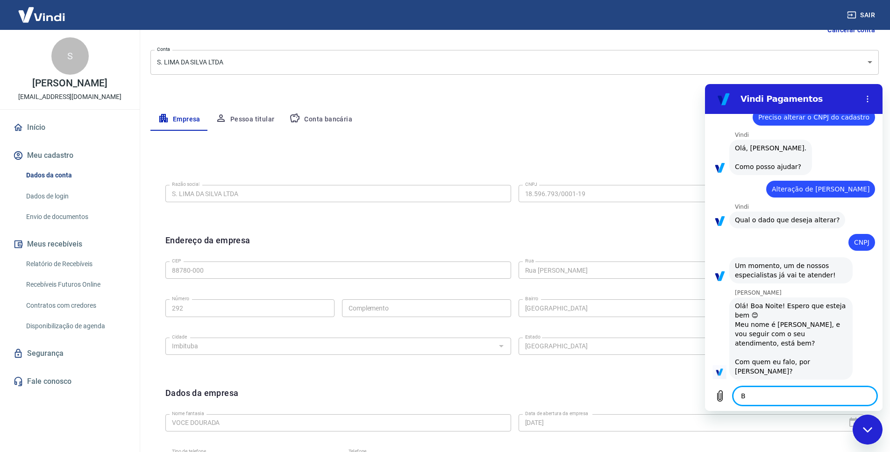
type textarea "x"
type textarea "Boa"
type textarea "x"
type textarea "Boa"
type textarea "x"
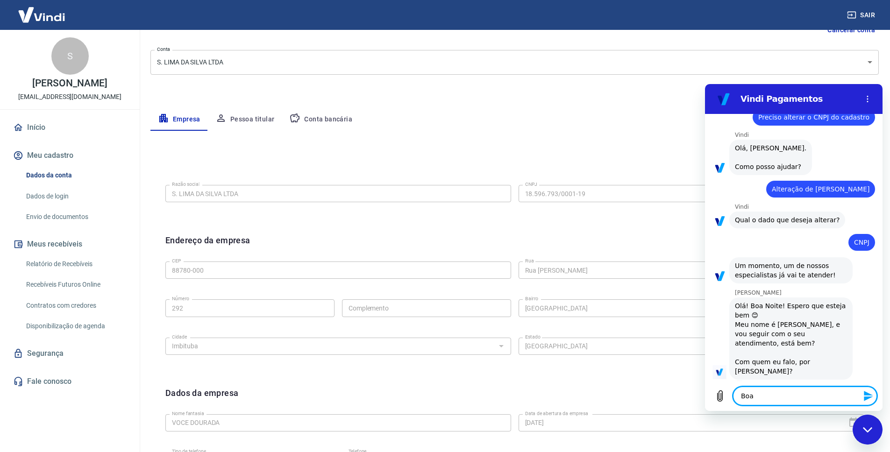
type textarea "Boa N"
type textarea "x"
type textarea "Boa No"
type textarea "x"
type textarea "Boa Noi"
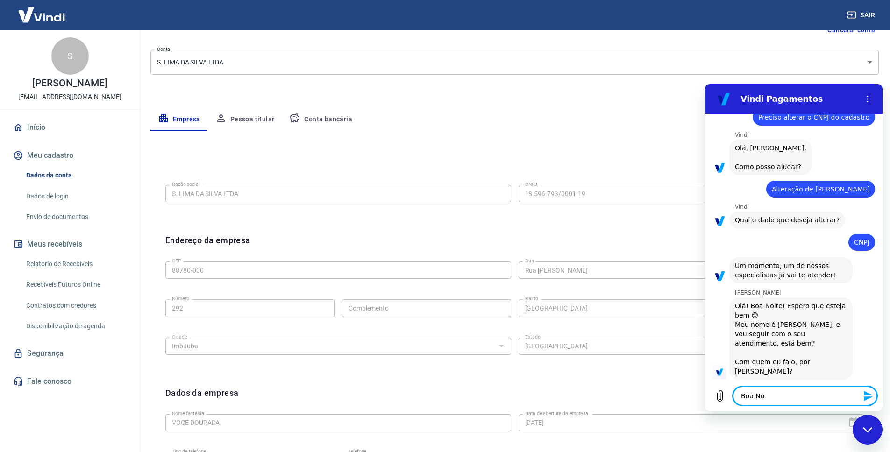
type textarea "x"
type textarea "Boa No"
type textarea "x"
type textarea "Boa N"
type textarea "x"
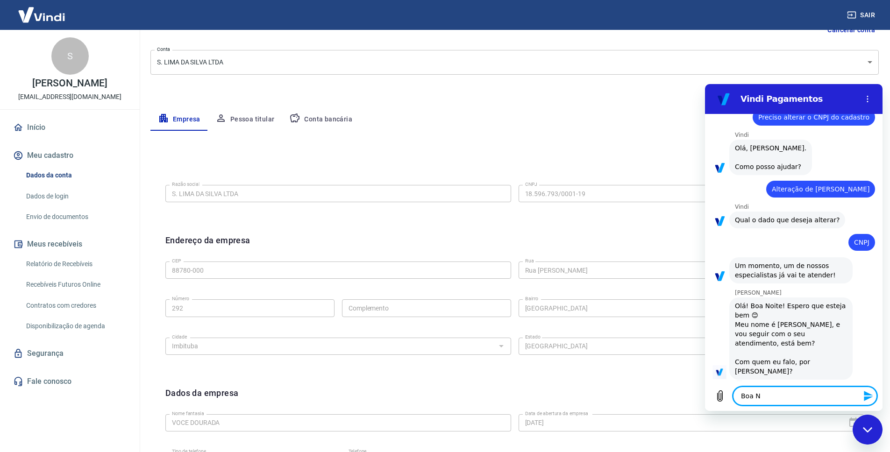
type textarea "Boa"
type textarea "x"
type textarea "Boa n"
type textarea "x"
type textarea "Boa no"
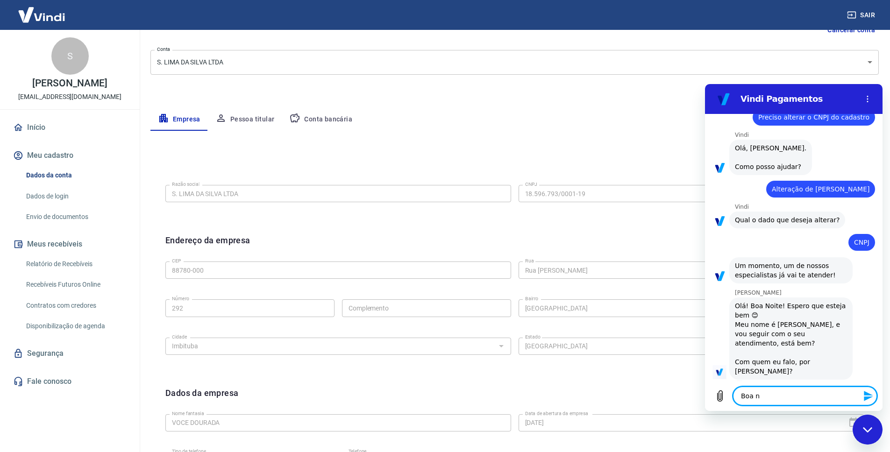
type textarea "x"
type textarea "Boa noi"
type textarea "x"
type textarea "Boa noit"
type textarea "x"
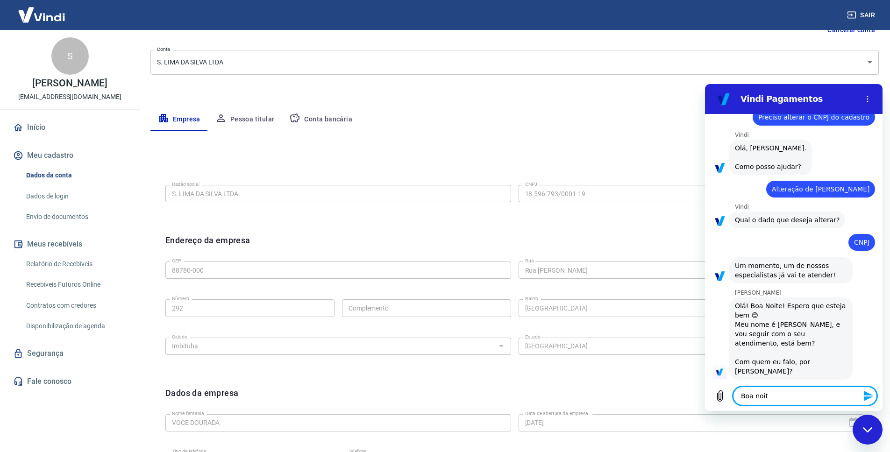
type textarea "Boa noite"
type textarea "x"
type textarea "Boa noite,"
type textarea "x"
type textarea "Boa noite,"
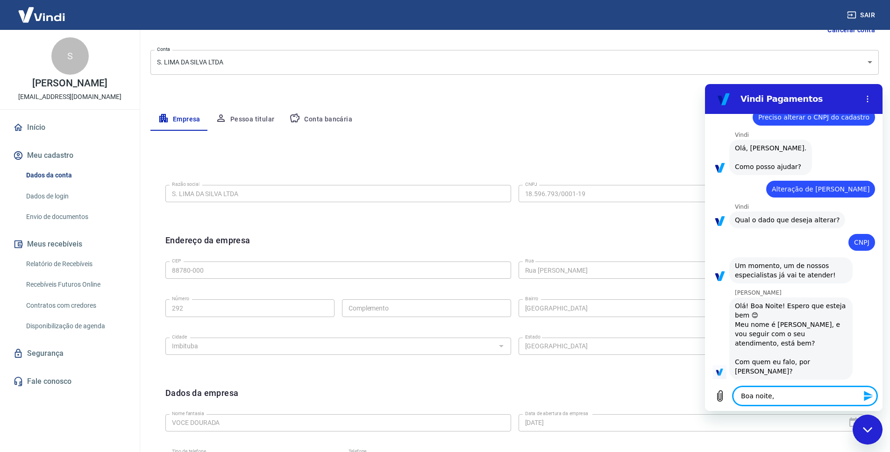
type textarea "x"
type textarea "Boa noite, S"
type textarea "x"
type textarea "Boa noite, Si"
type textarea "x"
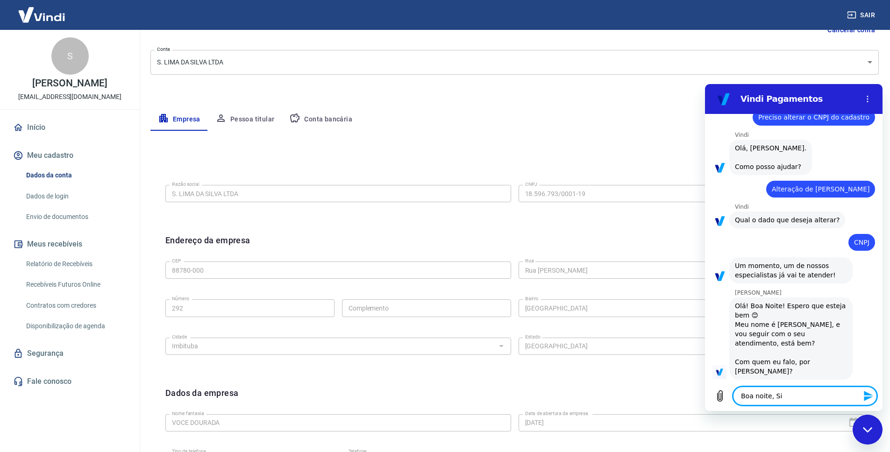
type textarea "Boa noite, Sil"
type textarea "x"
type textarea "Boa noite, Silv"
type textarea "x"
type textarea "Boa noite, Silve"
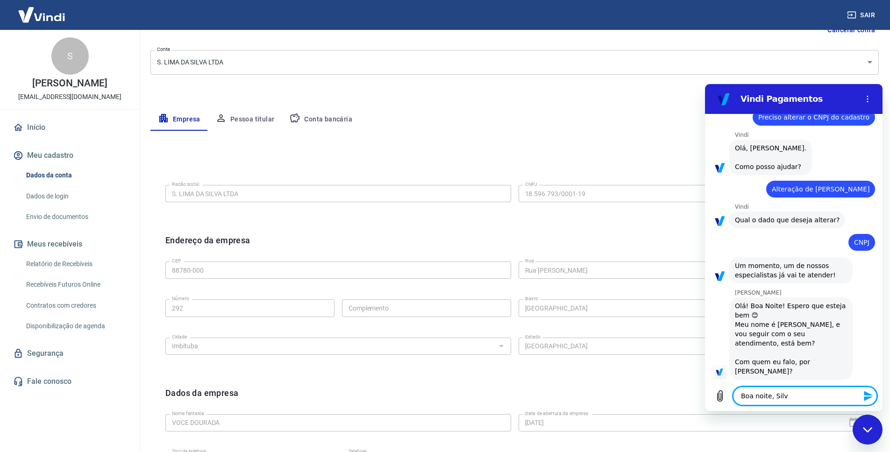
type textarea "x"
type textarea "Boa noite, Silvel"
type textarea "x"
type textarea "Boa noite, [PERSON_NAME]"
type textarea "x"
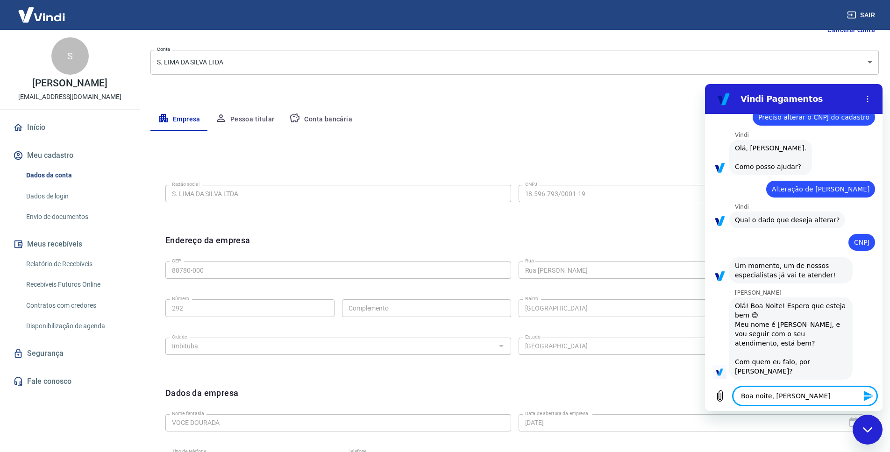
type textarea "Boa noite, Silvelin"
type textarea "x"
type textarea "Boa noite, Silveline"
type textarea "x"
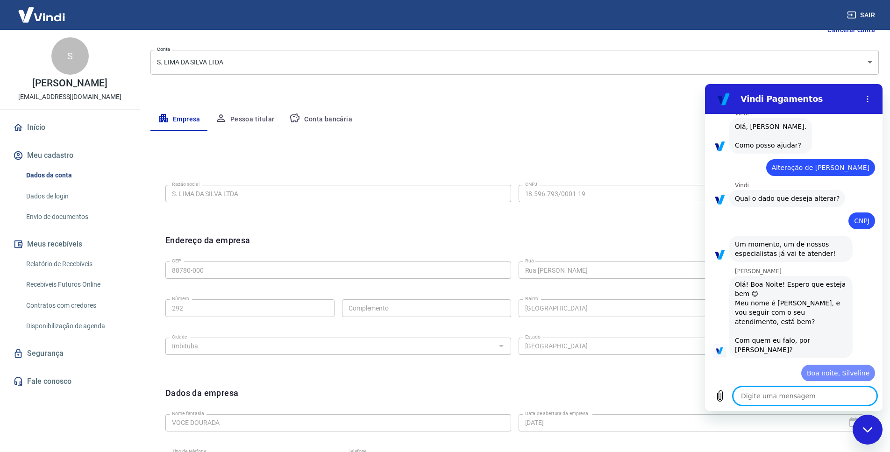
type textarea "x"
type textarea "P"
type textarea "x"
type textarea "Pr"
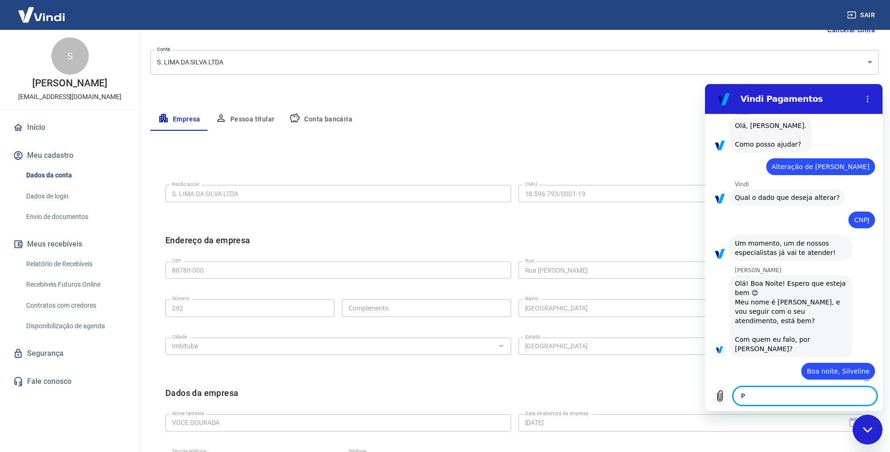
type textarea "x"
type textarea "Pre"
type textarea "x"
type textarea "Prei"
type textarea "x"
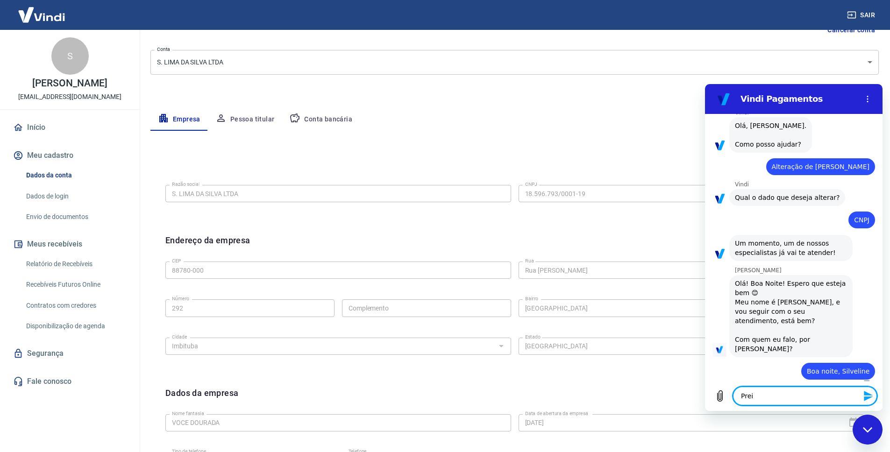
type textarea "Preic"
type textarea "x"
type textarea "Preico"
type textarea "x"
type textarea "Preicos"
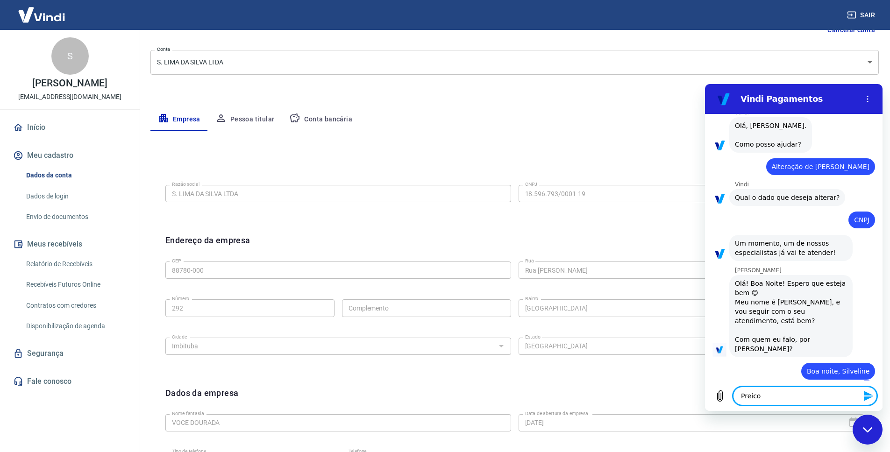
type textarea "x"
type textarea "Preicos"
type textarea "x"
type textarea "Preicos"
type textarea "x"
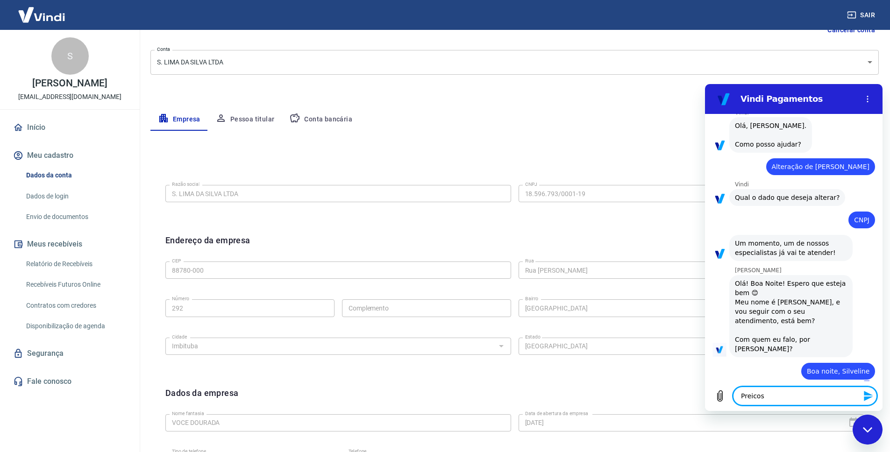
type textarea "Preico"
type textarea "x"
type textarea "Preic"
type textarea "x"
type textarea "Prei"
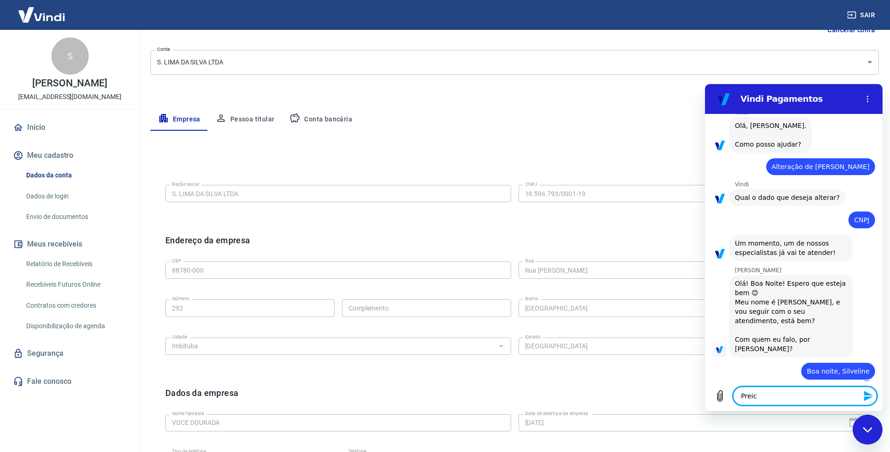
type textarea "x"
type textarea "Pre"
type textarea "x"
type textarea "Prec"
type textarea "x"
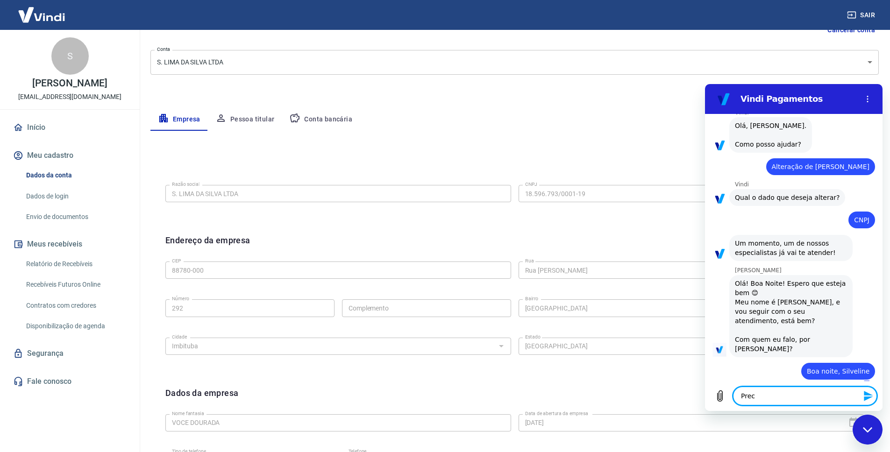
type textarea "Preci"
type textarea "x"
type textarea "Precis"
type textarea "x"
type textarea "Precis"
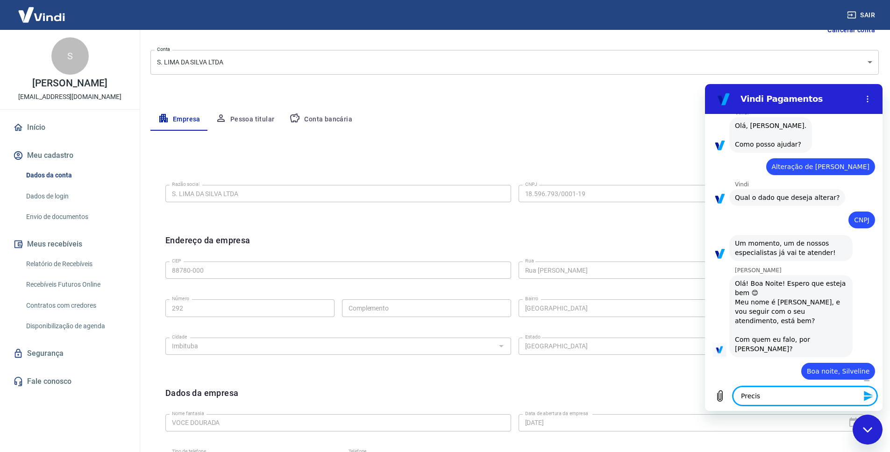
type textarea "x"
type textarea "Precis"
type textarea "x"
type textarea "Preciso"
type textarea "x"
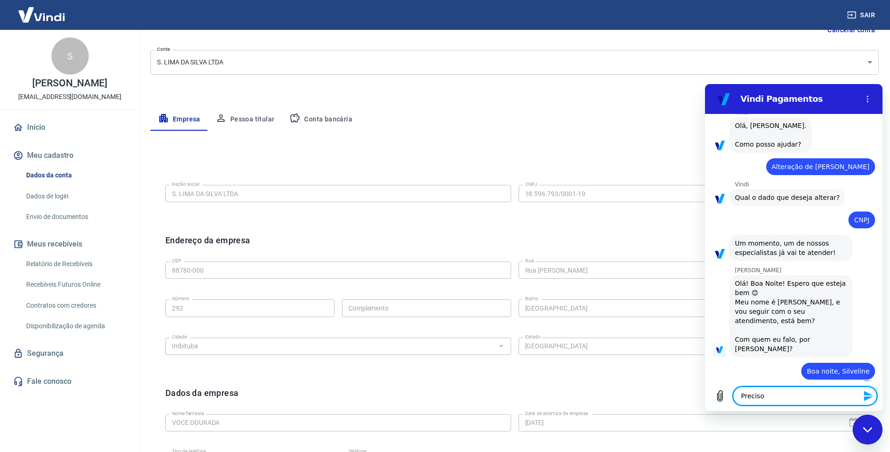
type textarea "Preciso"
type textarea "x"
type textarea "Preciso a"
type textarea "x"
type textarea "Preciso aj"
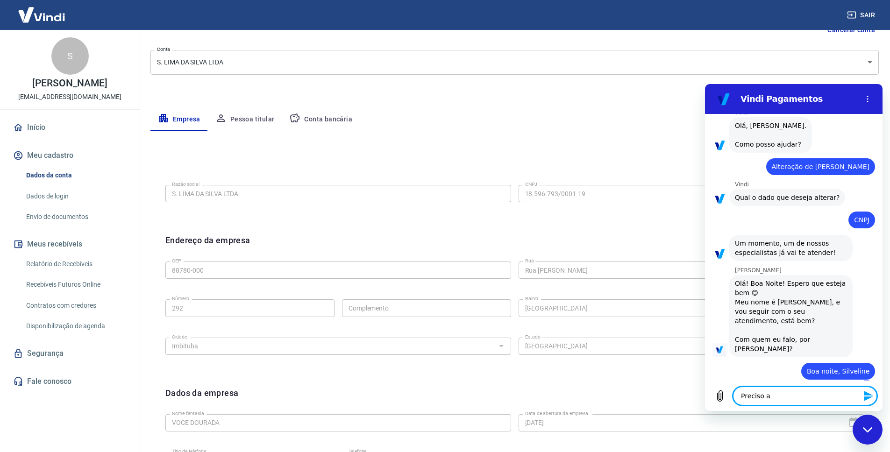
type textarea "x"
type textarea "Preciso aju"
type textarea "x"
type textarea "Preciso ajus"
type textarea "x"
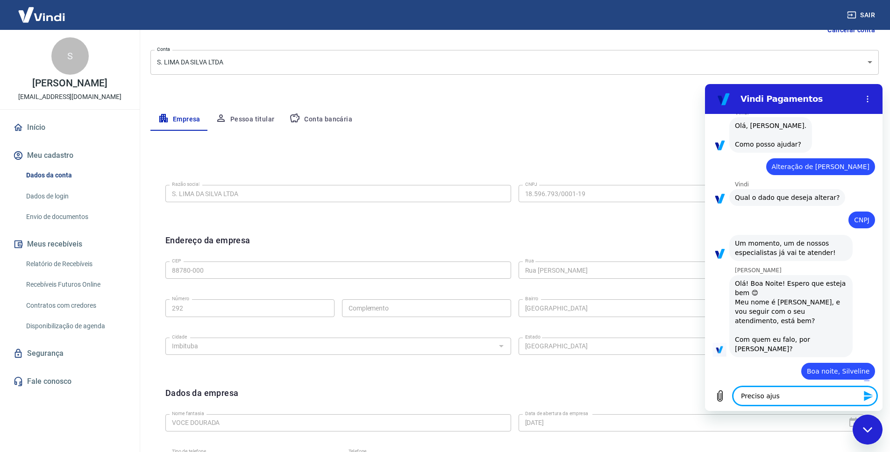
type textarea "Preciso ajust"
type textarea "x"
type textarea "Preciso ajusta"
type textarea "x"
type textarea "Preciso ajustar"
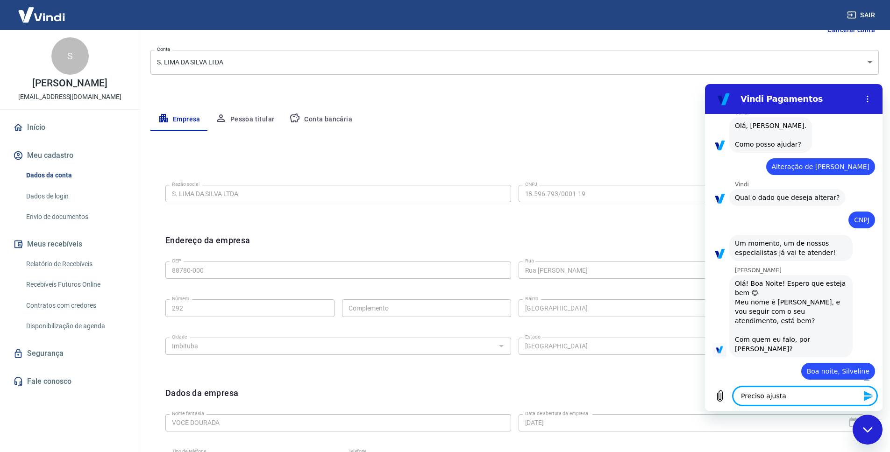
type textarea "x"
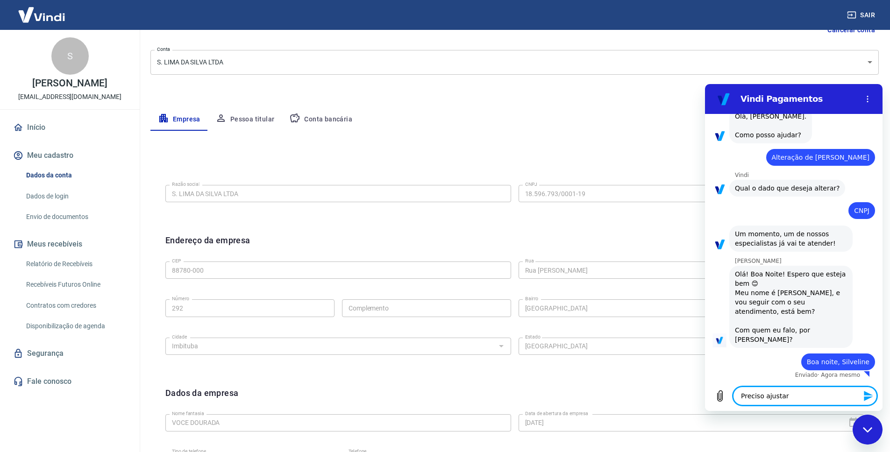
type textarea "Preciso ajustar"
type textarea "x"
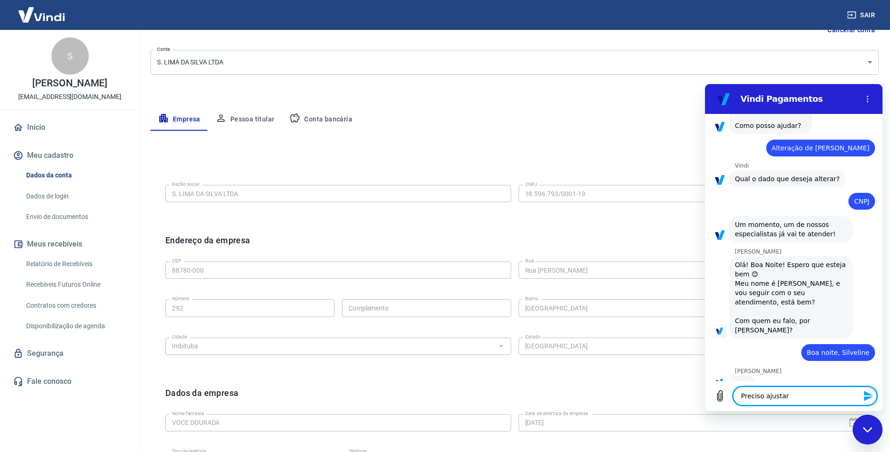
type textarea "Preciso ajustar o"
type textarea "x"
type textarea "Preciso ajustar o"
type textarea "x"
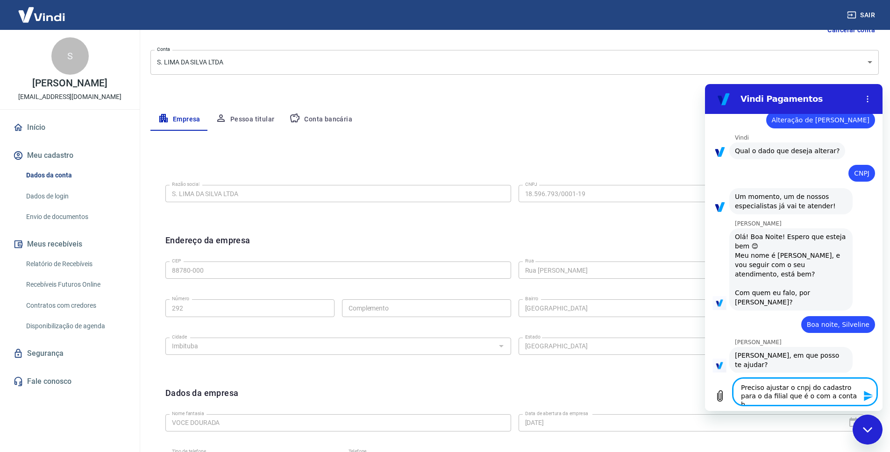
scroll to position [95, 0]
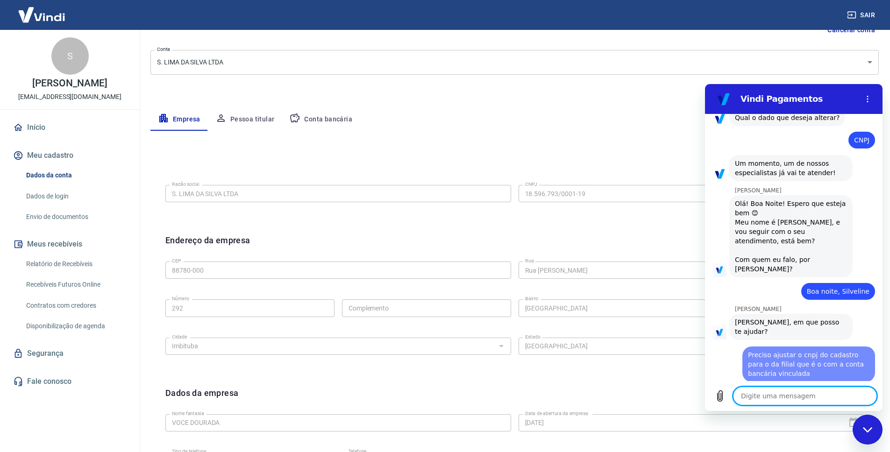
paste textarea "18.596.793/0002-08"
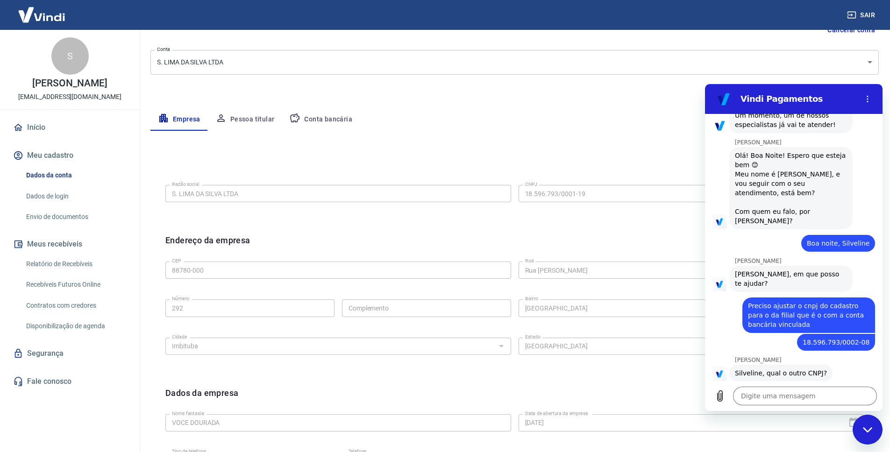
scroll to position [176, 0]
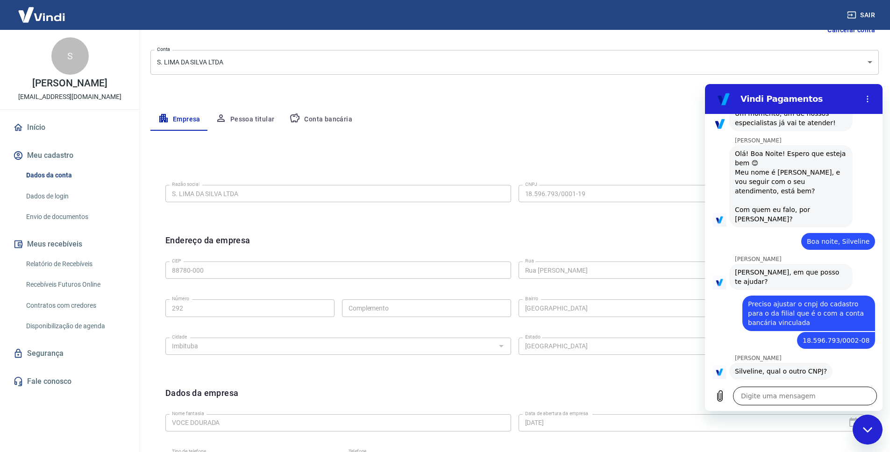
click at [761, 392] on textarea at bounding box center [805, 396] width 144 height 19
paste textarea "18.596.793/0002-08"
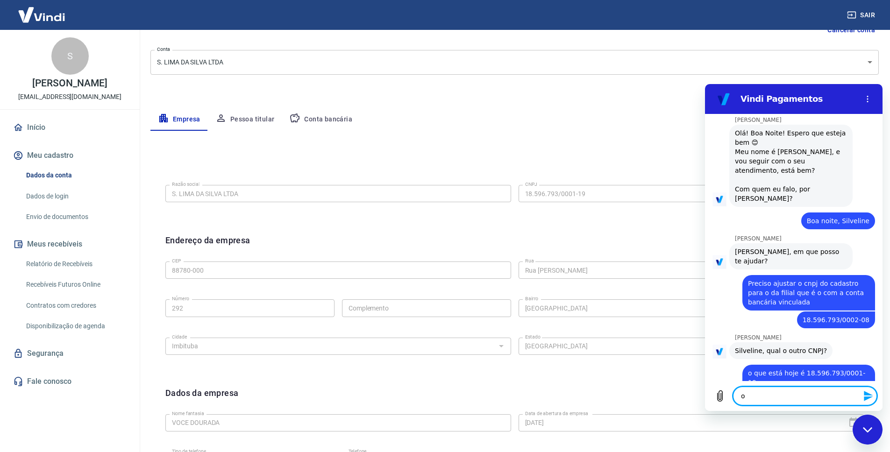
scroll to position [199, 0]
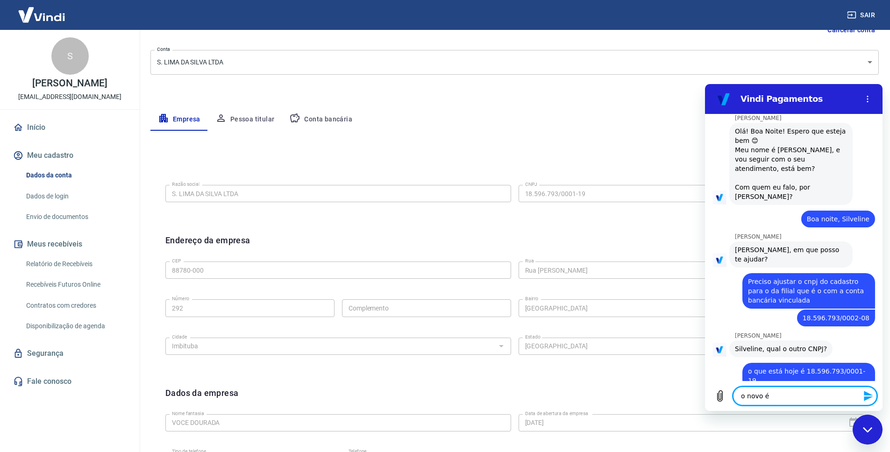
paste textarea "18.596.793/0002-08"
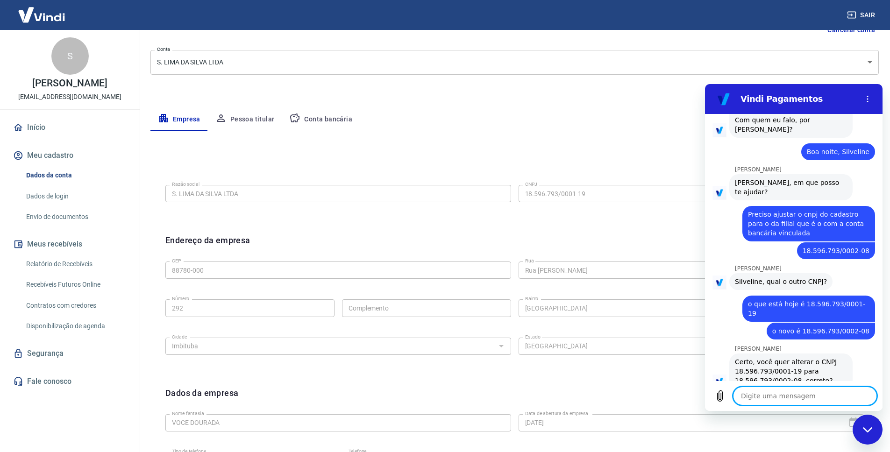
scroll to position [108, 0]
click at [794, 398] on textarea at bounding box center [805, 396] width 144 height 19
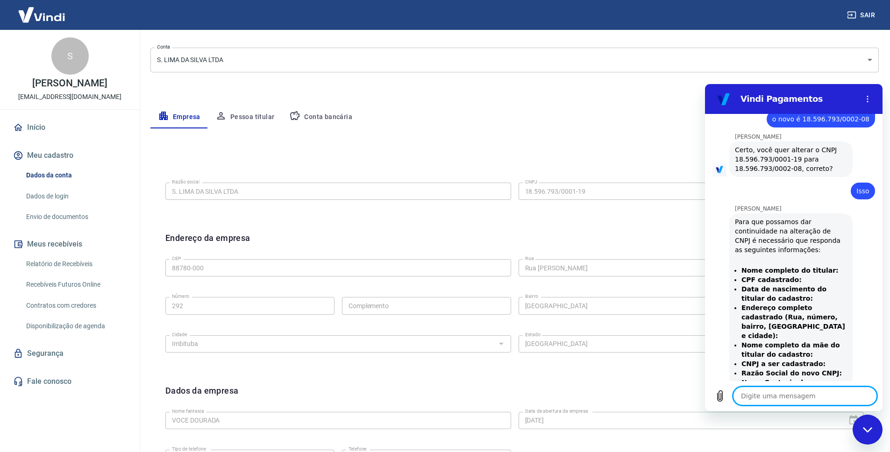
scroll to position [480, 0]
click at [764, 283] on li "Data de nascimento do titular do cadastro:" at bounding box center [794, 292] width 106 height 19
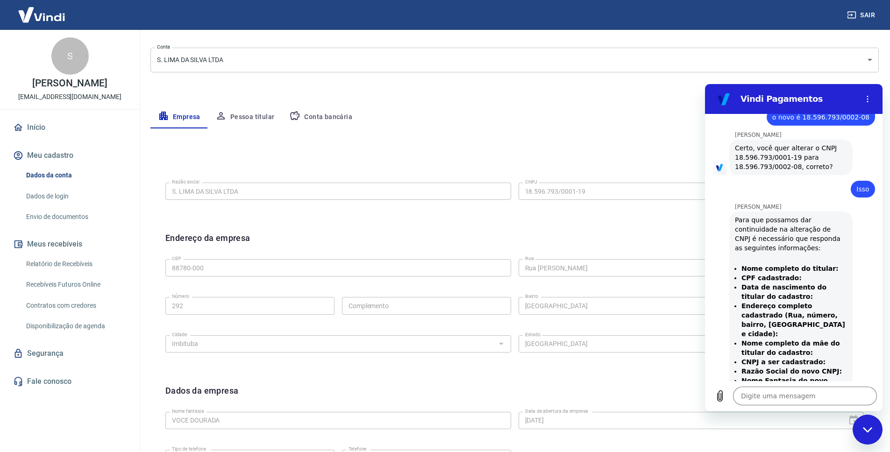
click at [746, 284] on strong "Data de nascimento do titular do cadastro:" at bounding box center [783, 292] width 85 height 17
click at [771, 392] on textarea at bounding box center [805, 396] width 144 height 19
click at [819, 403] on textarea "[PERSON_NAME]" at bounding box center [805, 396] width 144 height 19
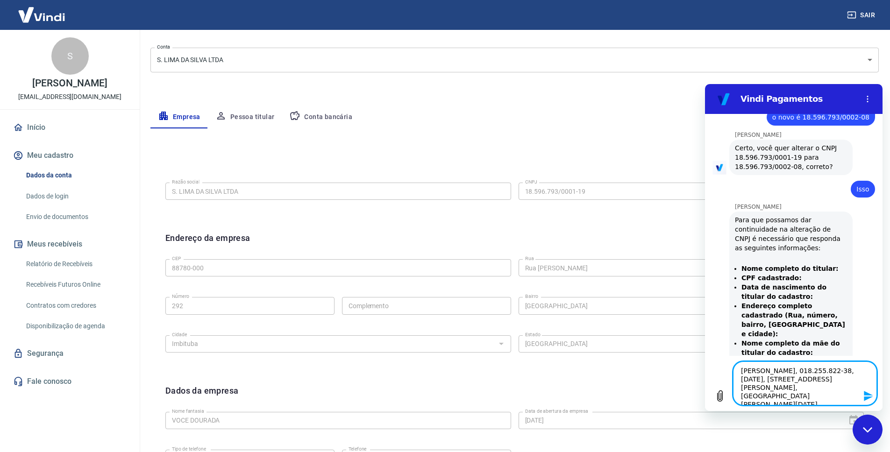
paste textarea "18.596.793/0002-08"
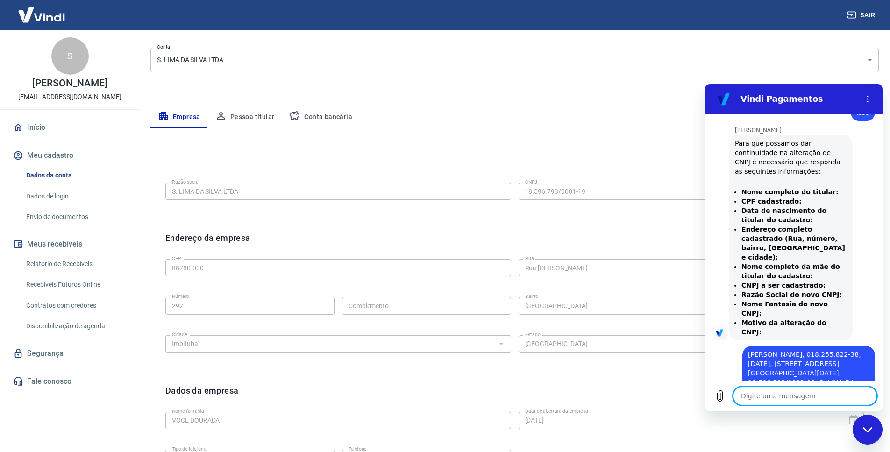
scroll to position [558, 0]
click at [869, 103] on button "Menu de opções" at bounding box center [867, 99] width 19 height 19
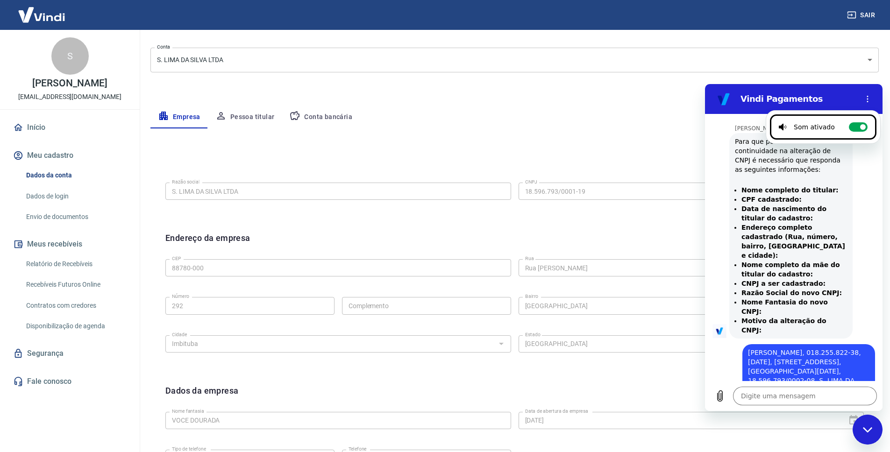
click at [571, 241] on div "Endereço da empresa Editar endereço" at bounding box center [514, 244] width 698 height 24
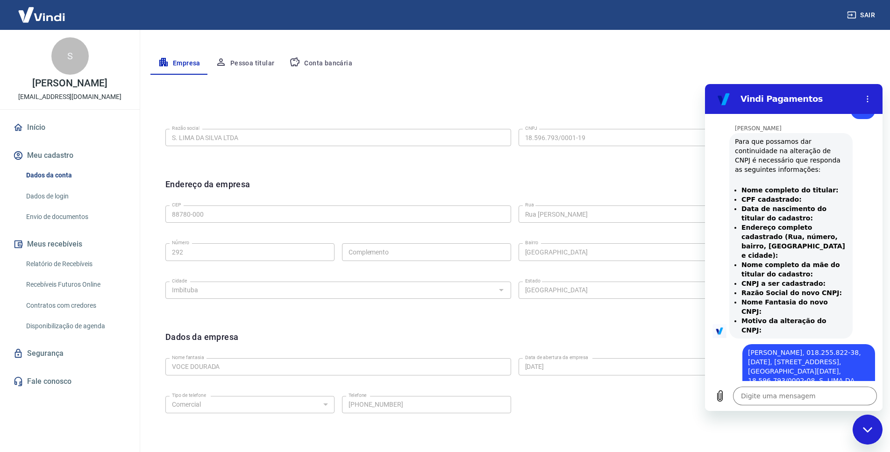
scroll to position [221, 0]
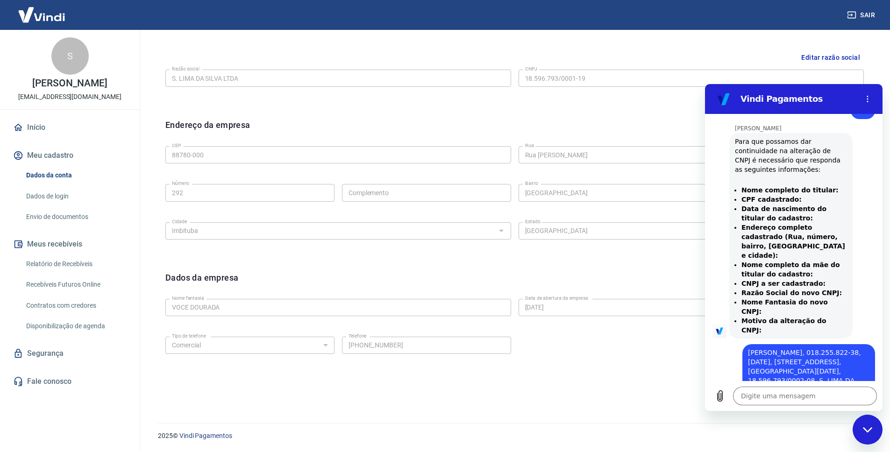
click at [778, 99] on h2 "Vindi Pagamentos" at bounding box center [797, 98] width 114 height 11
click at [868, 427] on div "Fechar janela de mensagens" at bounding box center [867, 430] width 28 height 28
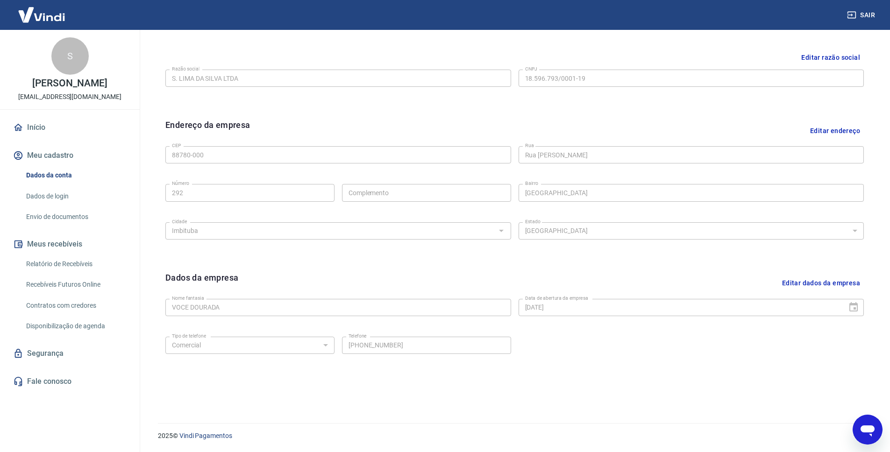
click at [822, 135] on button "Editar endereço" at bounding box center [834, 131] width 57 height 24
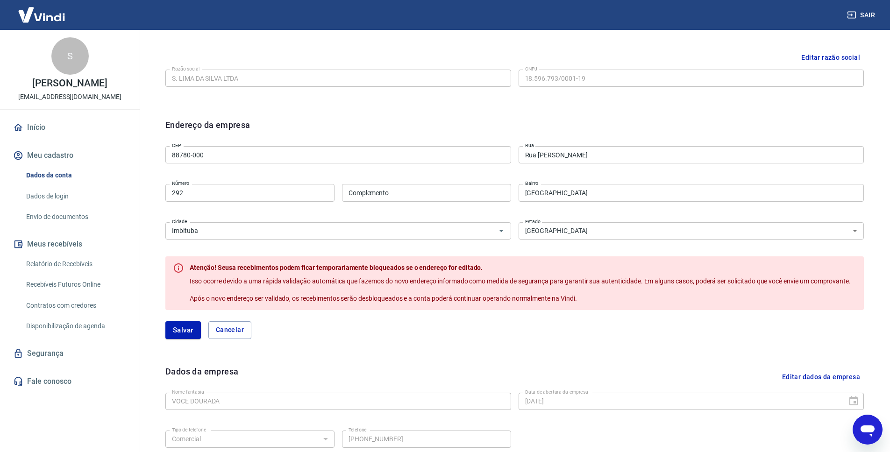
click at [448, 202] on div "Complemento Complemento" at bounding box center [426, 191] width 169 height 23
click at [455, 195] on input "Complemento" at bounding box center [426, 192] width 169 height 17
click at [244, 332] on button "Cancelar" at bounding box center [229, 330] width 43 height 18
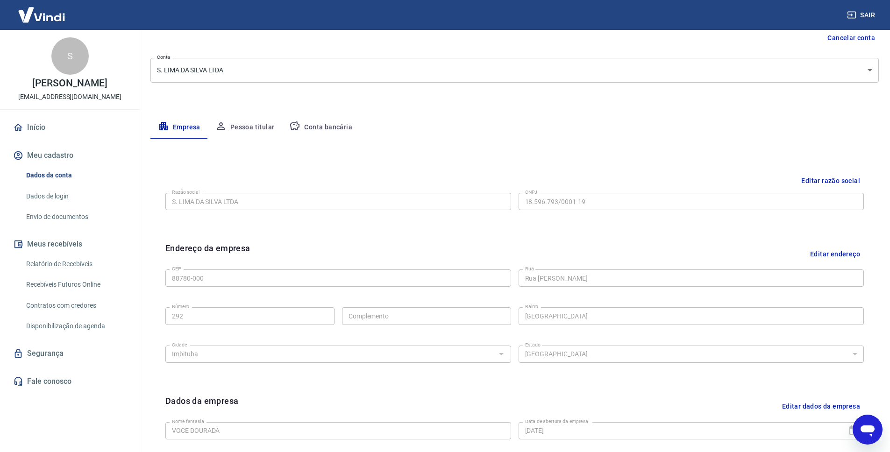
scroll to position [0, 0]
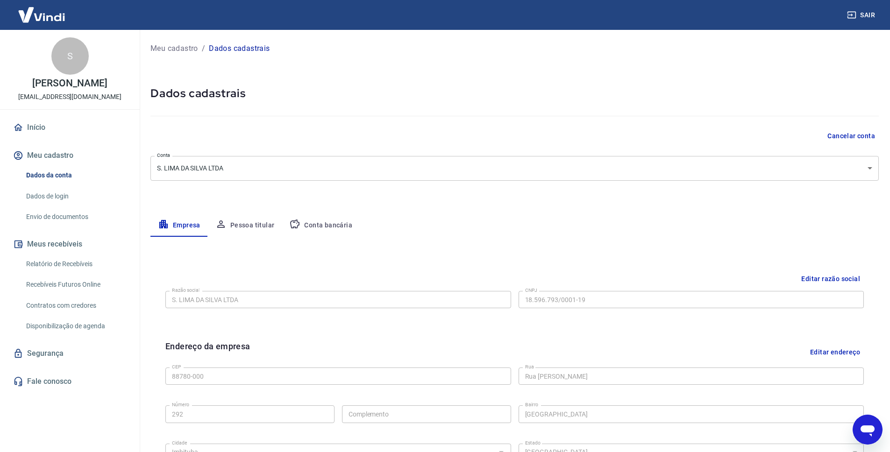
click at [272, 224] on button "Pessoa titular" at bounding box center [245, 225] width 74 height 22
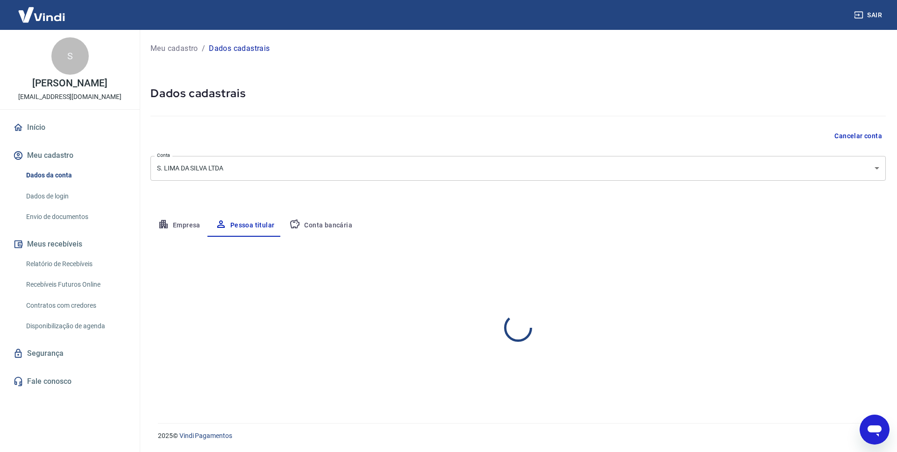
click at [300, 228] on button "Conta bancária" at bounding box center [321, 225] width 78 height 22
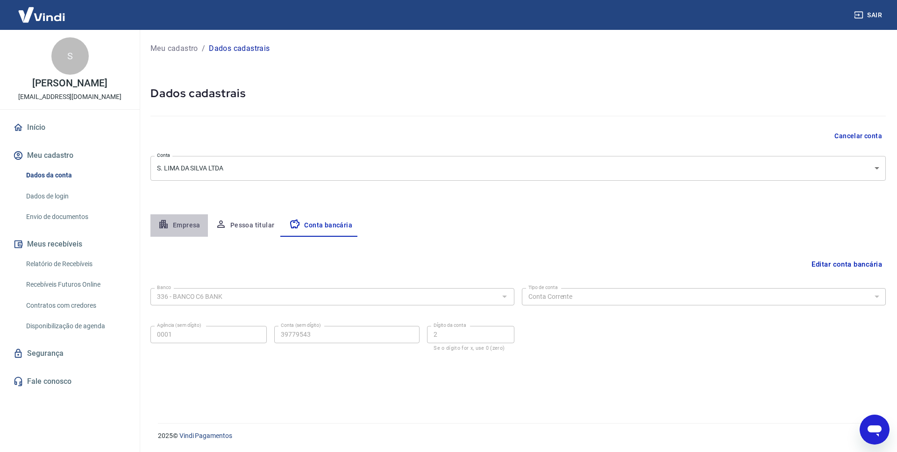
click at [197, 219] on button "Empresa" at bounding box center [178, 225] width 57 height 22
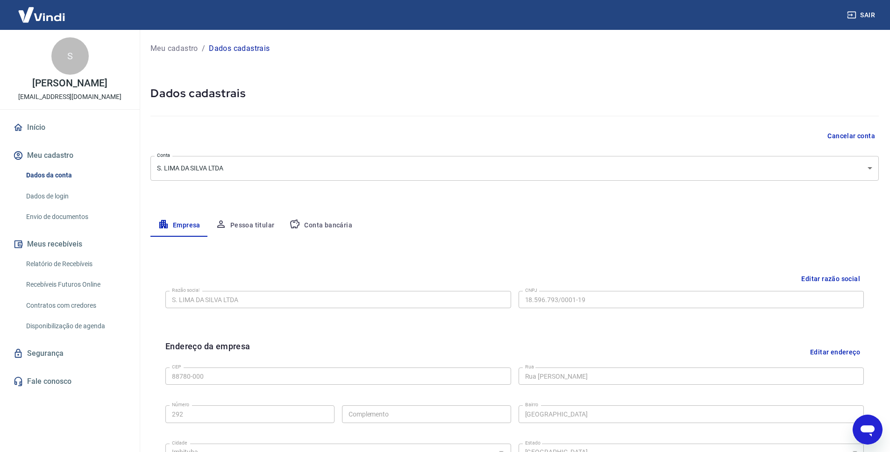
click at [859, 432] on icon "Abrir janela de mensagens" at bounding box center [867, 429] width 17 height 17
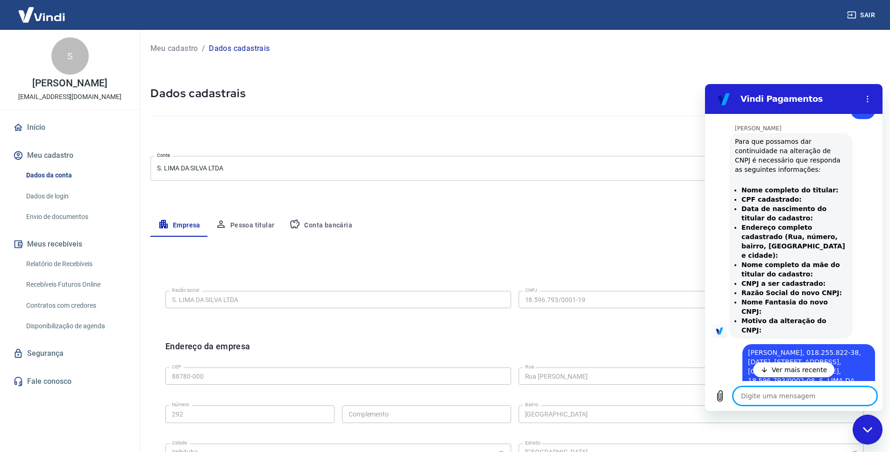
scroll to position [589, 0]
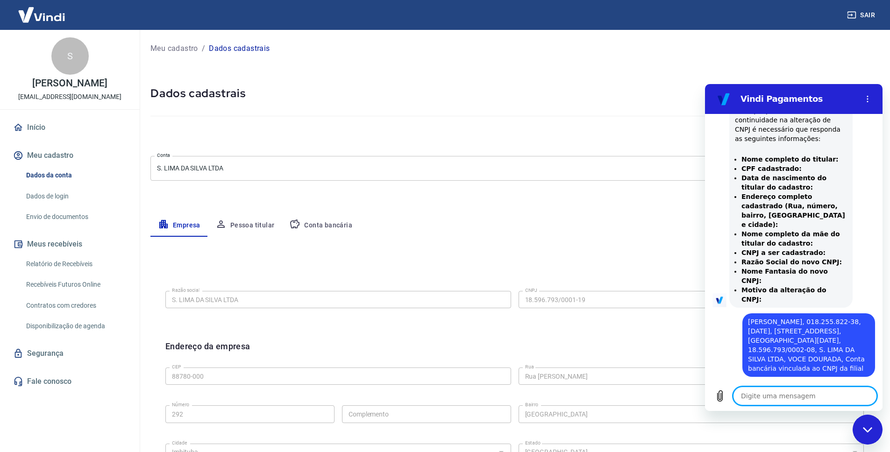
click at [519, 236] on div "Meu cadastro / Dados cadastrais Dados cadastrais Cancelar conta Conta S. LIMA D…" at bounding box center [514, 332] width 751 height 604
click at [422, 123] on div at bounding box center [514, 114] width 728 height 27
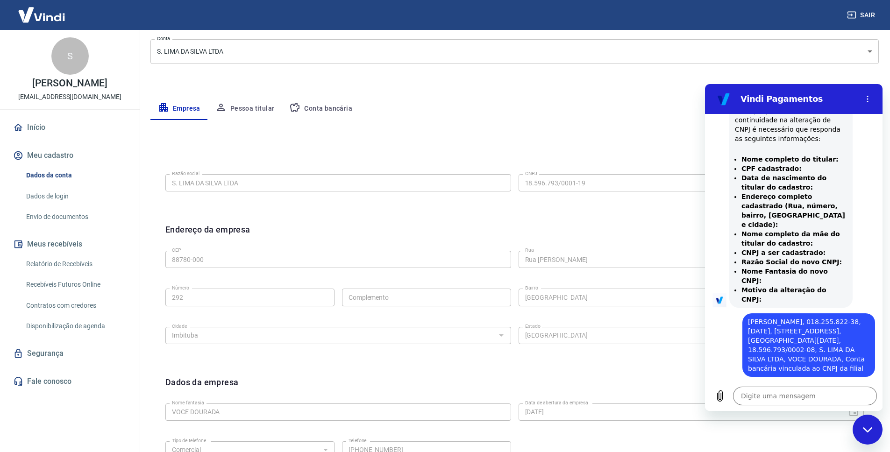
scroll to position [120, 0]
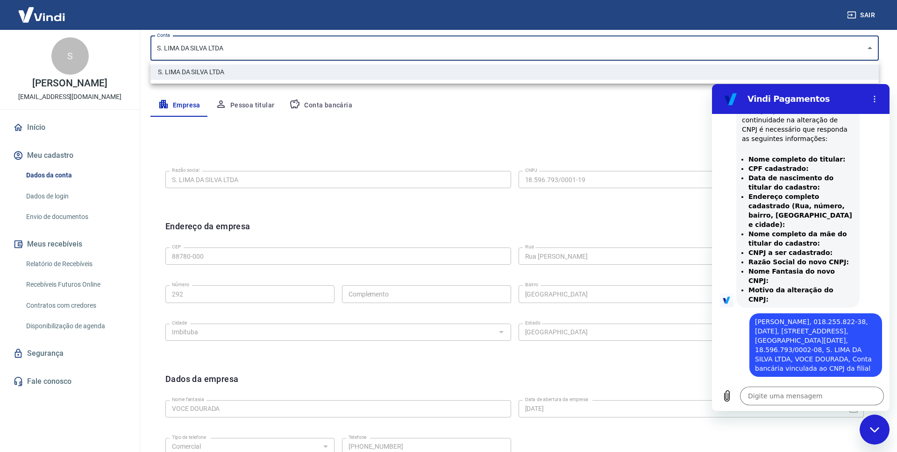
drag, startPoint x: 251, startPoint y: 51, endPoint x: 180, endPoint y: 39, distance: 71.6
click at [187, 41] on body "Sair S [PERSON_NAME] [EMAIL_ADDRESS][DOMAIN_NAME] Início Meu cadastro Dados da …" at bounding box center [448, 106] width 897 height 452
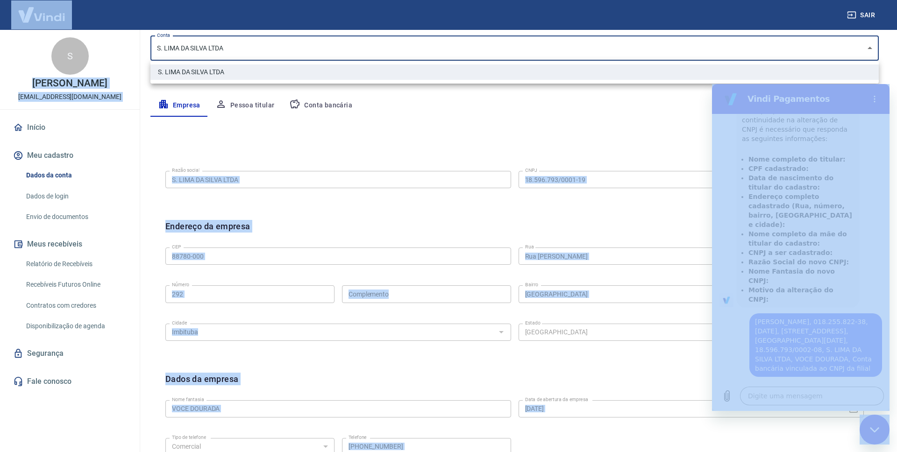
click at [298, 158] on div at bounding box center [448, 226] width 897 height 452
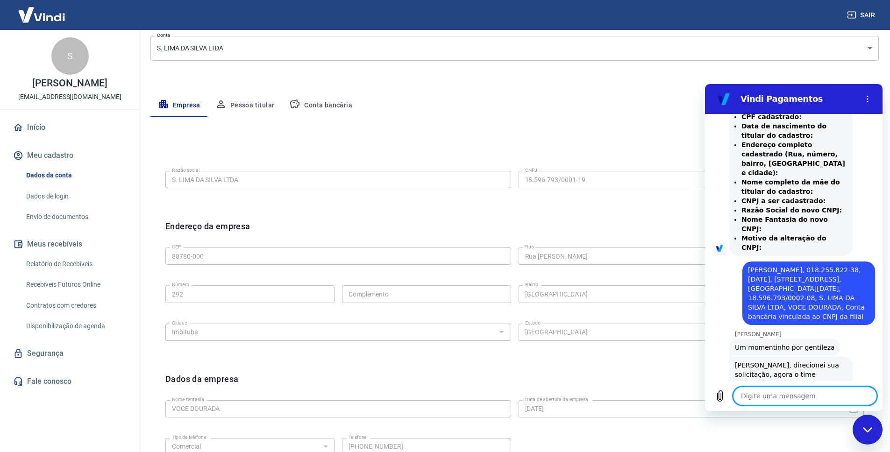
scroll to position [644, 0]
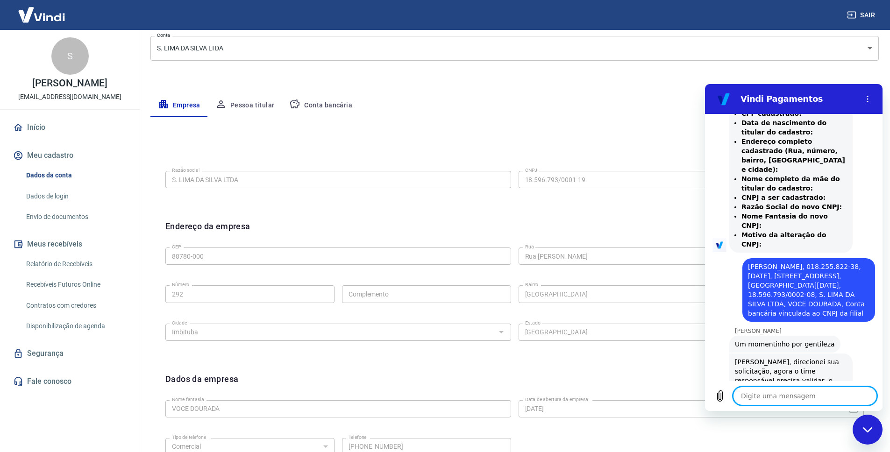
click at [776, 392] on textarea at bounding box center [805, 396] width 144 height 19
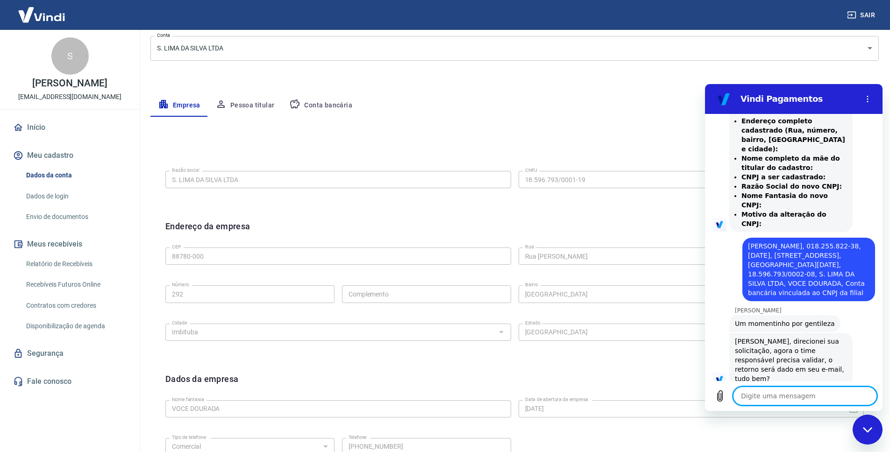
scroll to position [667, 0]
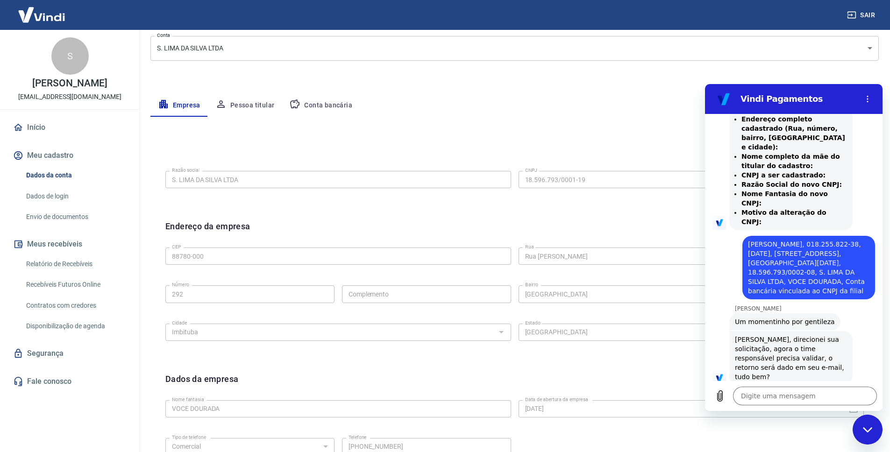
click at [593, 125] on div "Editar razão social Razão social S. LIMA DA SILVA LTDA Razão social CNPJ 18.596…" at bounding box center [514, 309] width 728 height 385
click at [755, 402] on textarea at bounding box center [805, 396] width 144 height 19
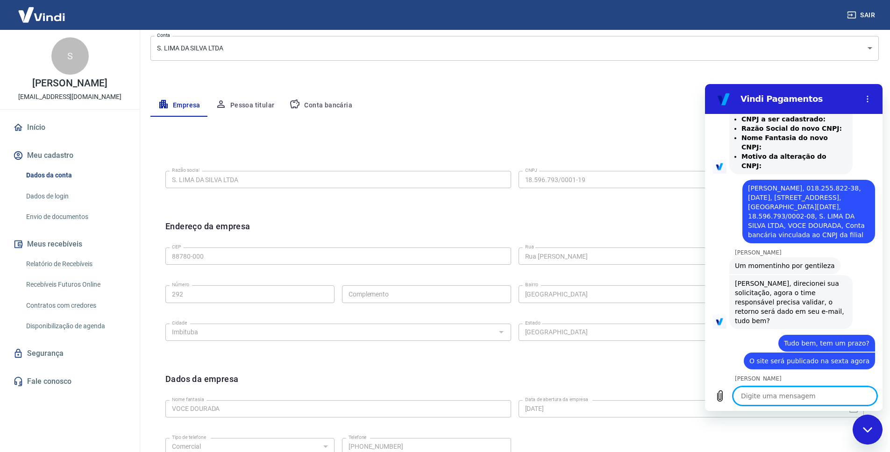
scroll to position [725, 0]
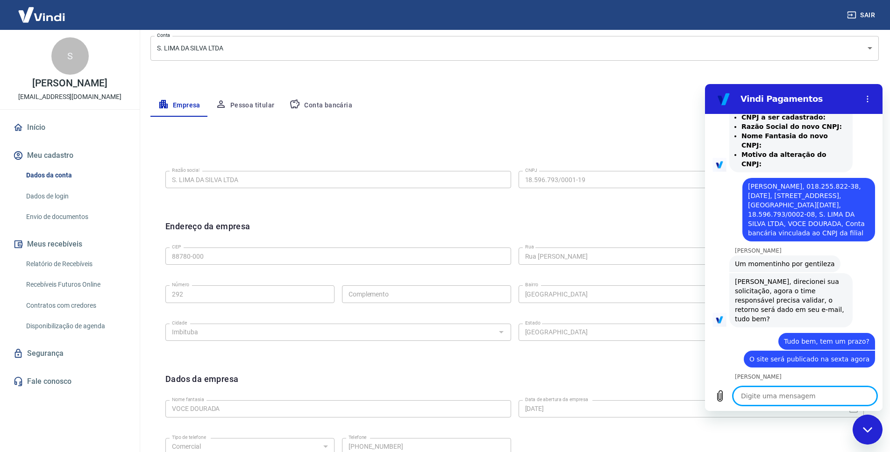
click at [801, 392] on textarea at bounding box center [805, 396] width 144 height 19
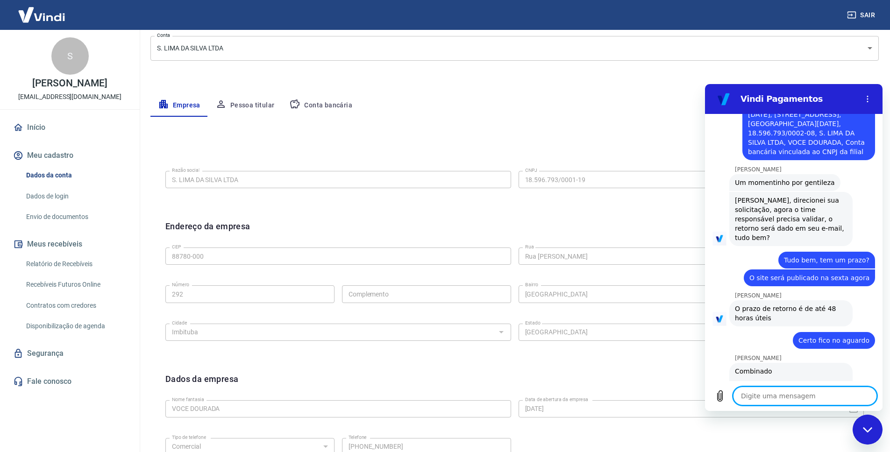
scroll to position [0, 0]
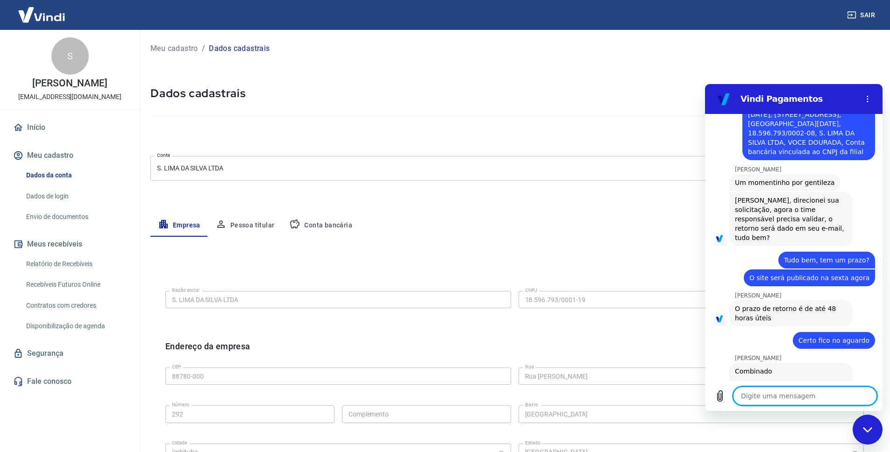
click at [856, 426] on div "Fechar janela de mensagens" at bounding box center [867, 430] width 28 height 28
